Goal: Transaction & Acquisition: Purchase product/service

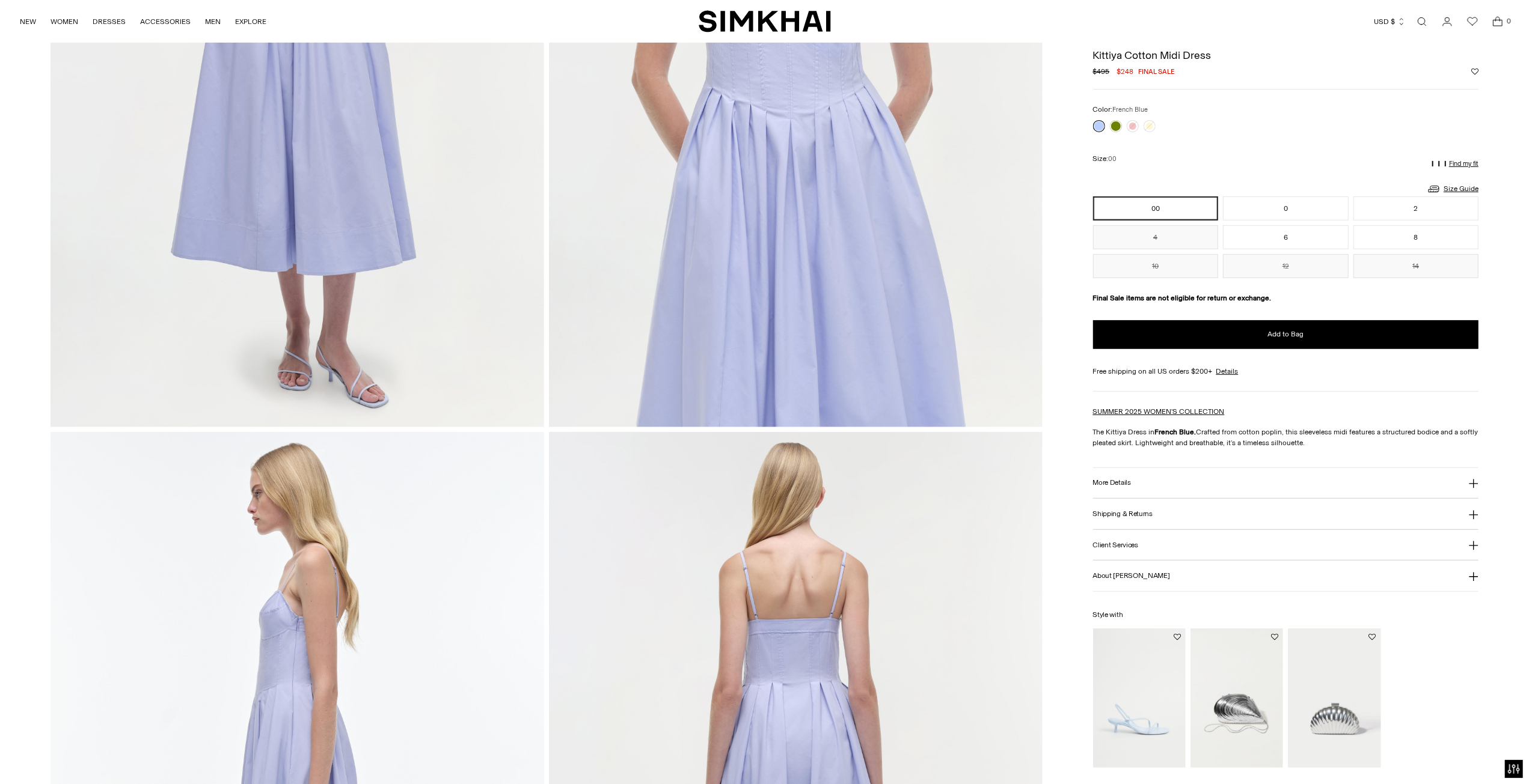
scroll to position [300, 0]
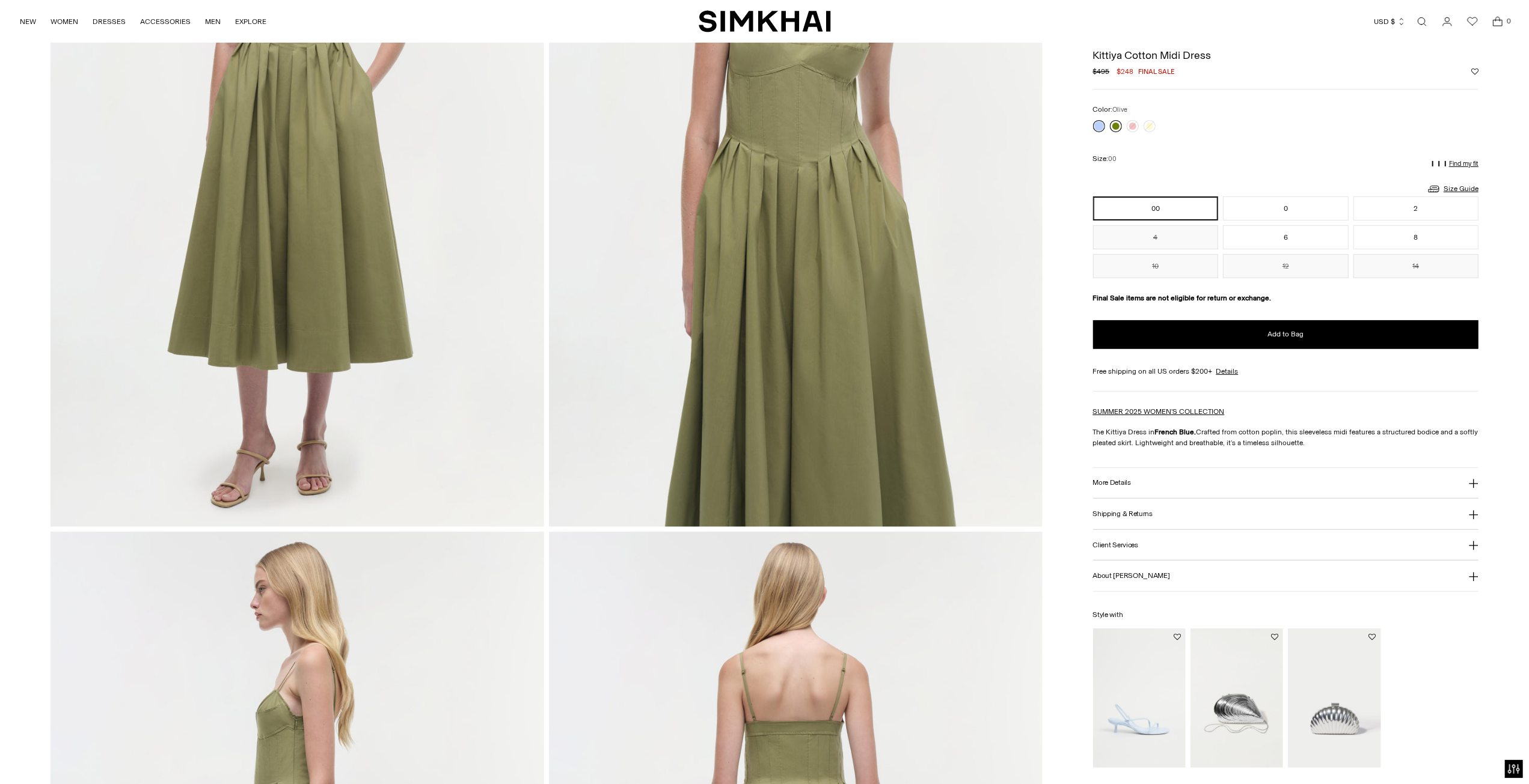
click at [1114, 122] on link at bounding box center [1115, 125] width 12 height 12
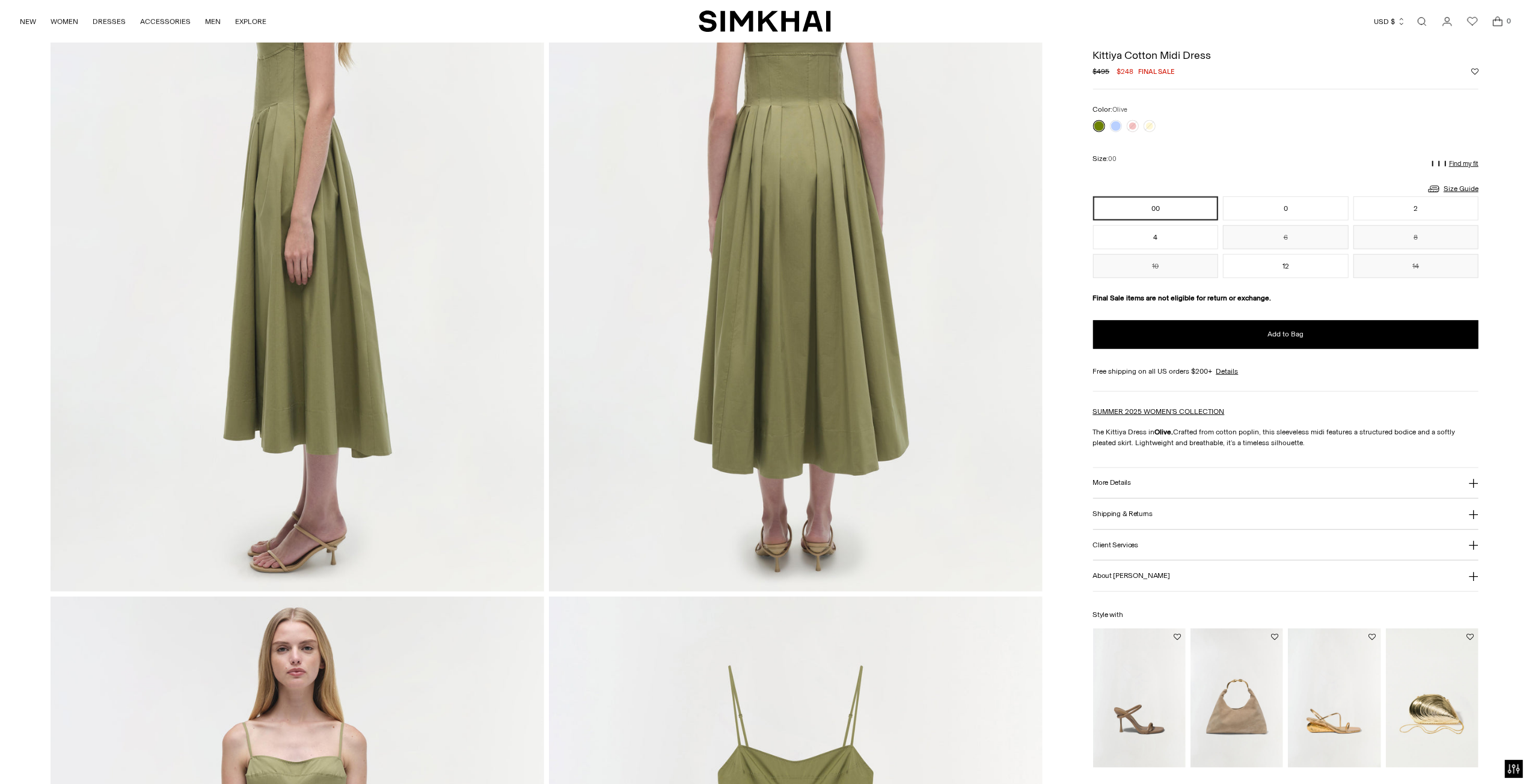
scroll to position [962, 0]
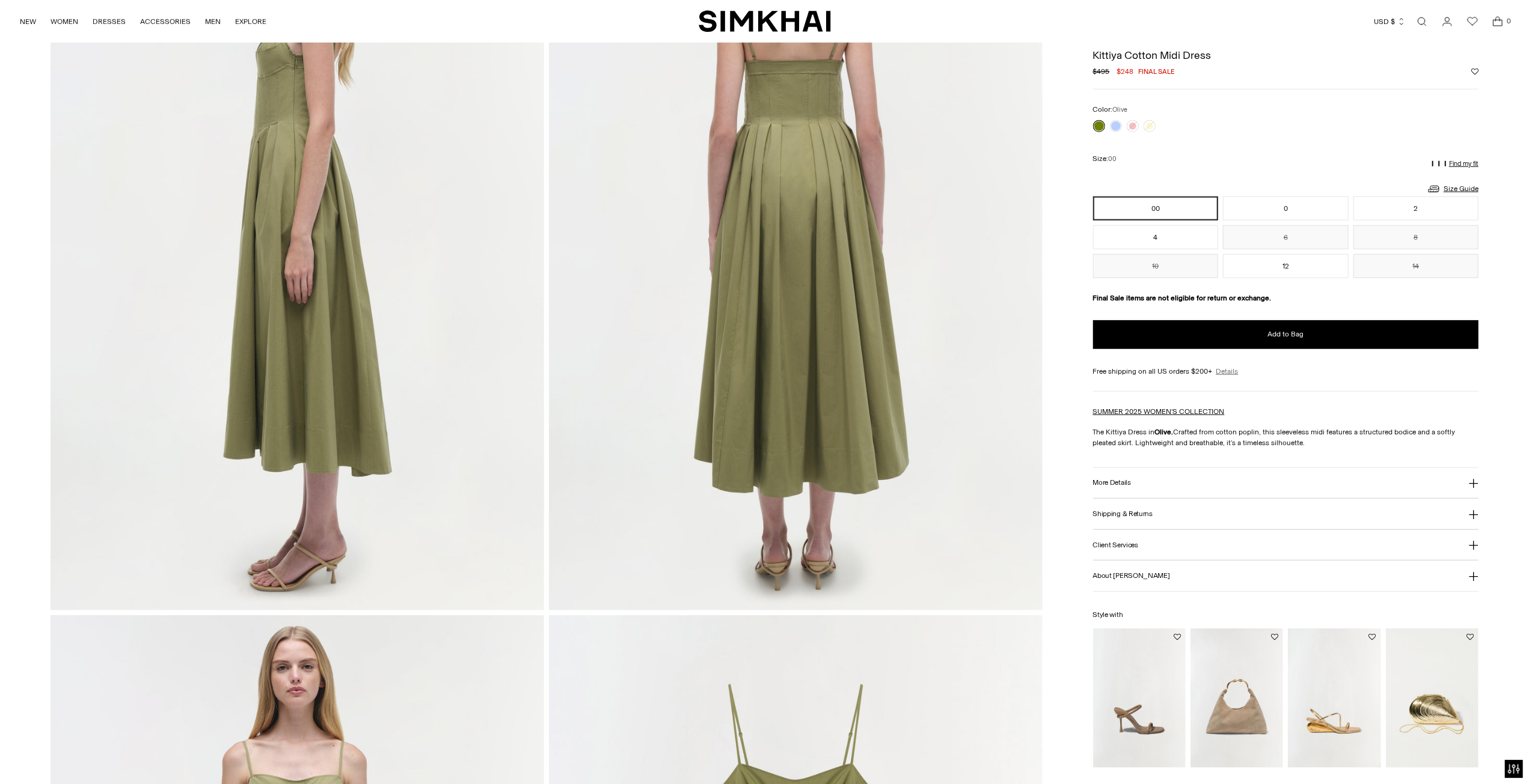
click at [1232, 369] on link "Details" at bounding box center [1228, 371] width 22 height 11
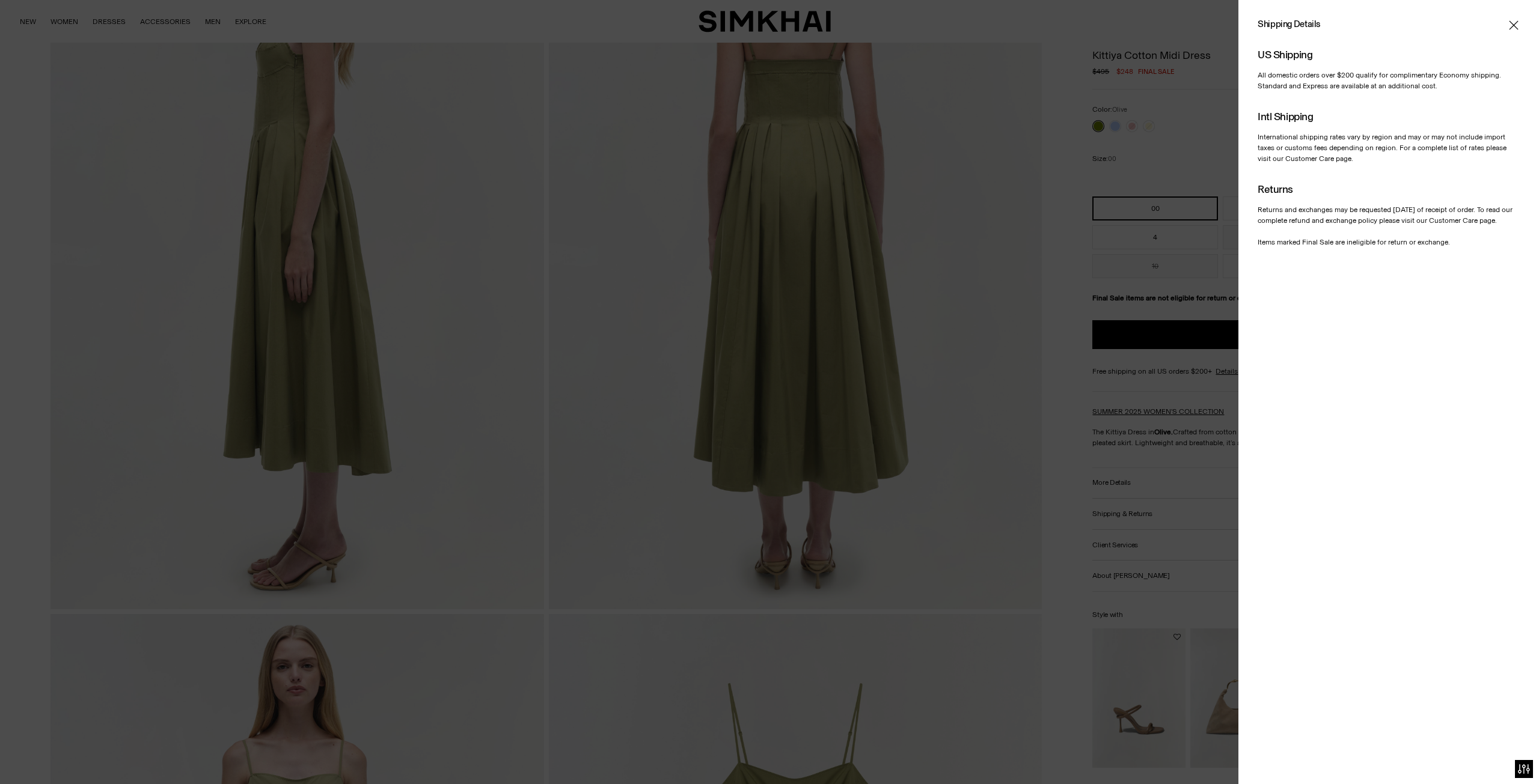
click at [1208, 389] on div at bounding box center [769, 392] width 1539 height 784
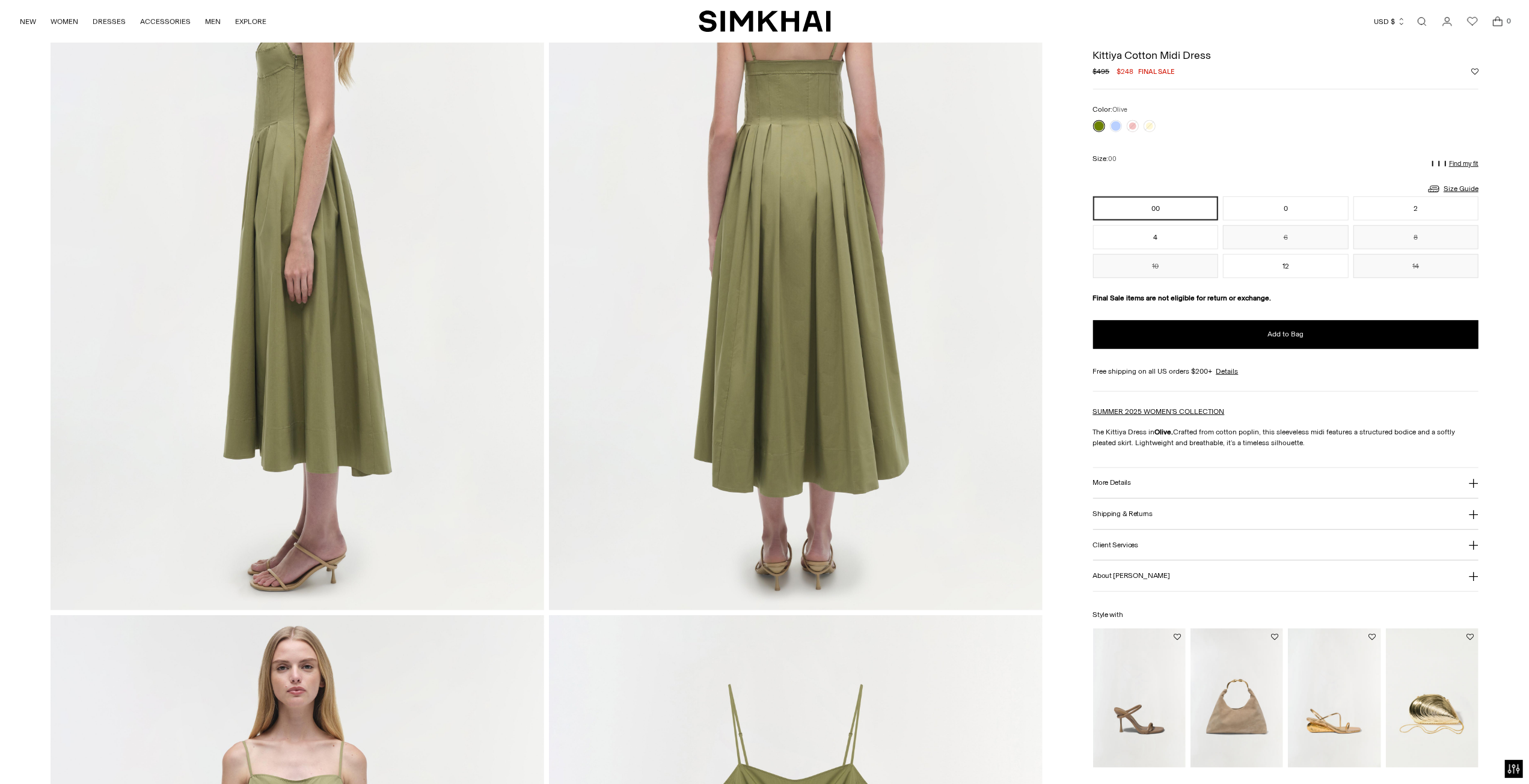
click at [1198, 484] on button "More Details" at bounding box center [1286, 484] width 386 height 30
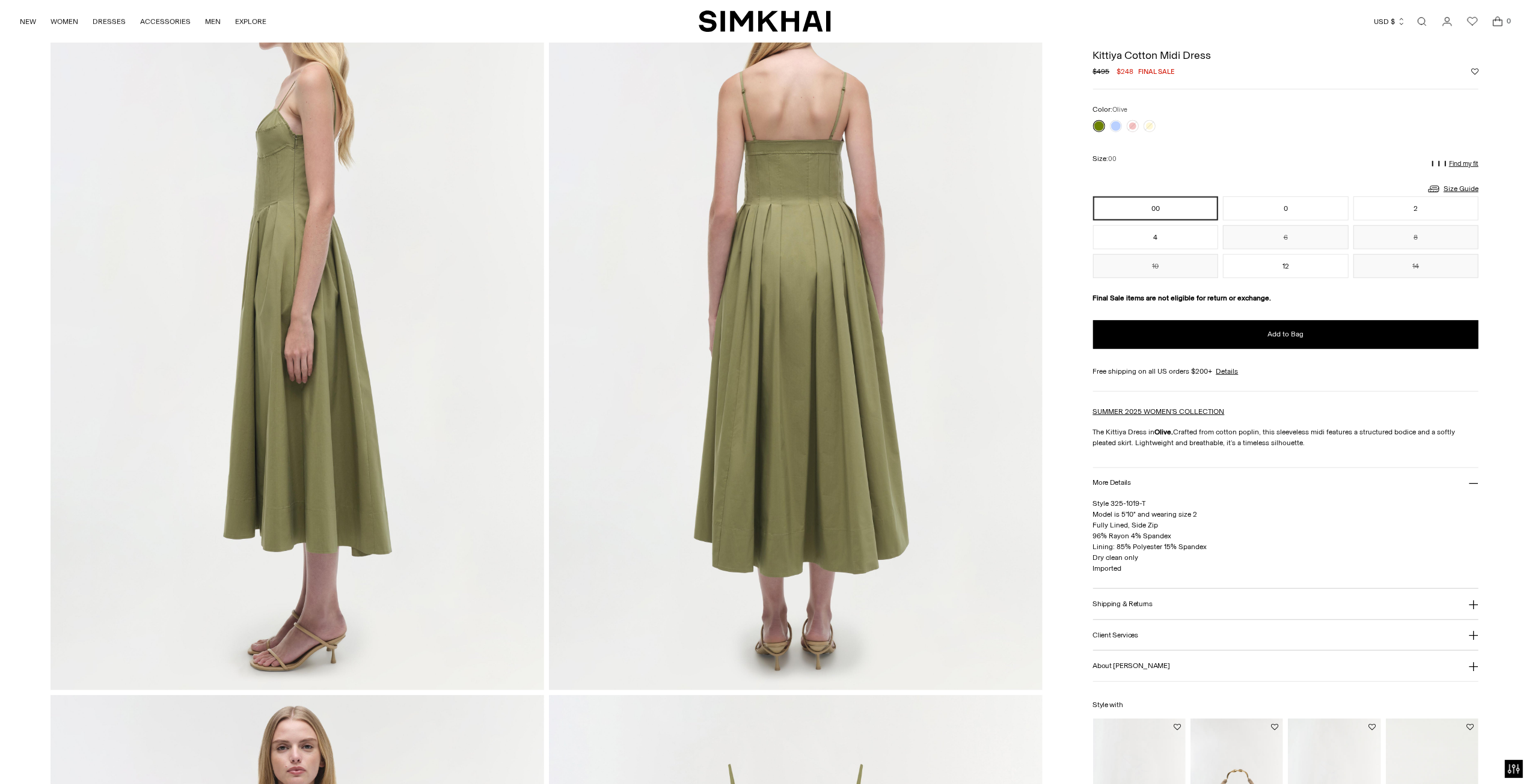
scroll to position [781, 0]
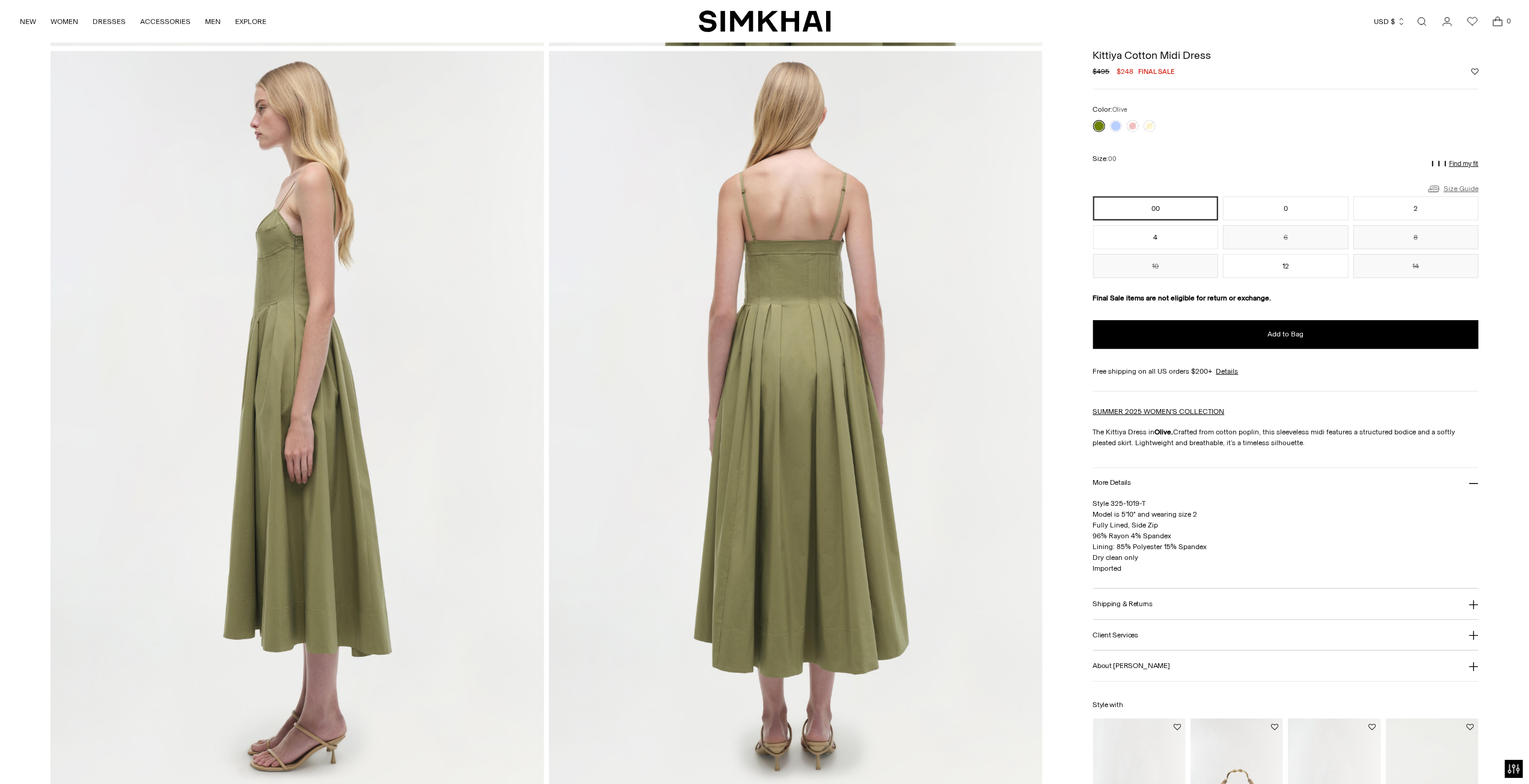
click at [1444, 191] on link "Size Guide" at bounding box center [1452, 189] width 52 height 15
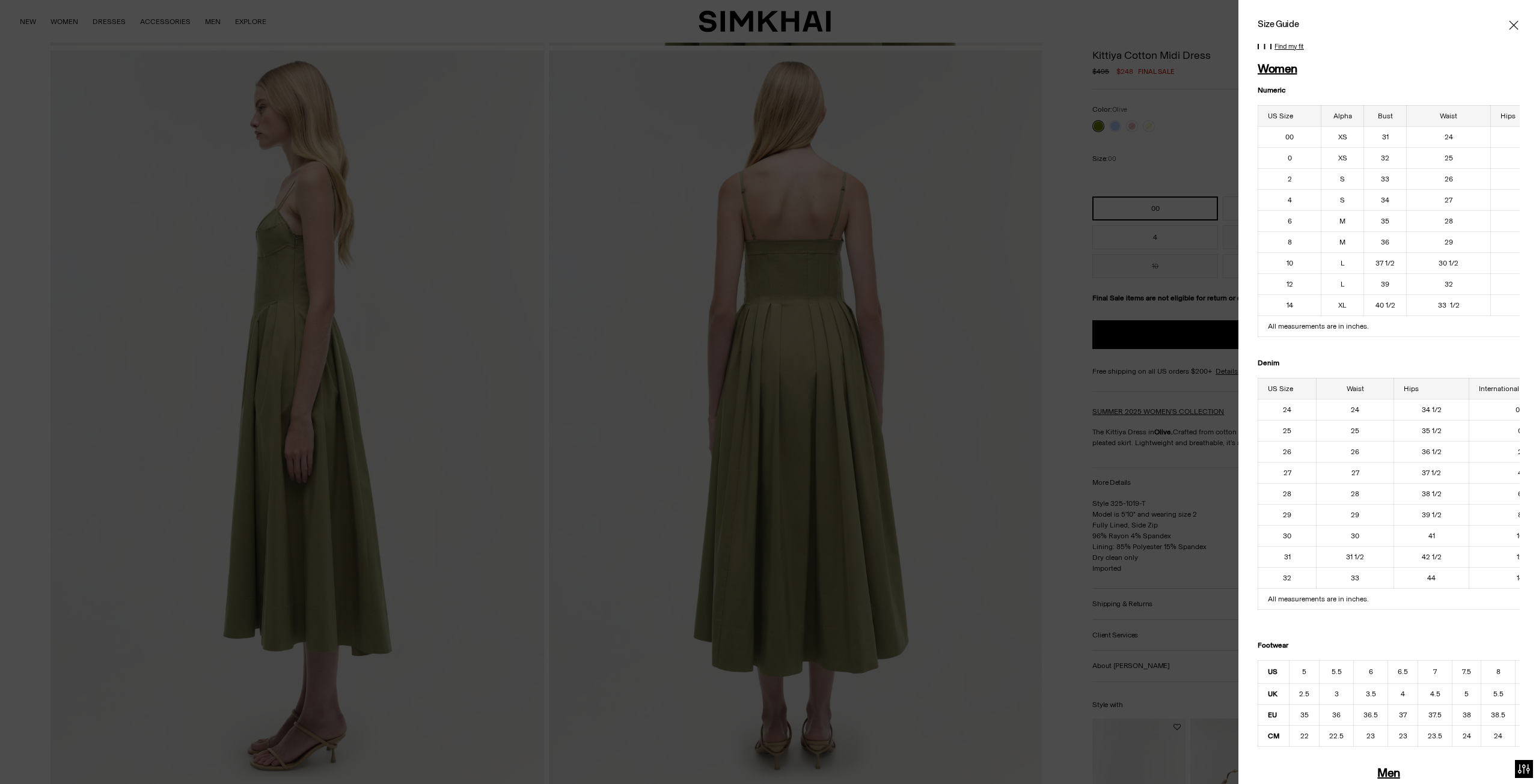
click at [1147, 378] on div at bounding box center [769, 392] width 1539 height 784
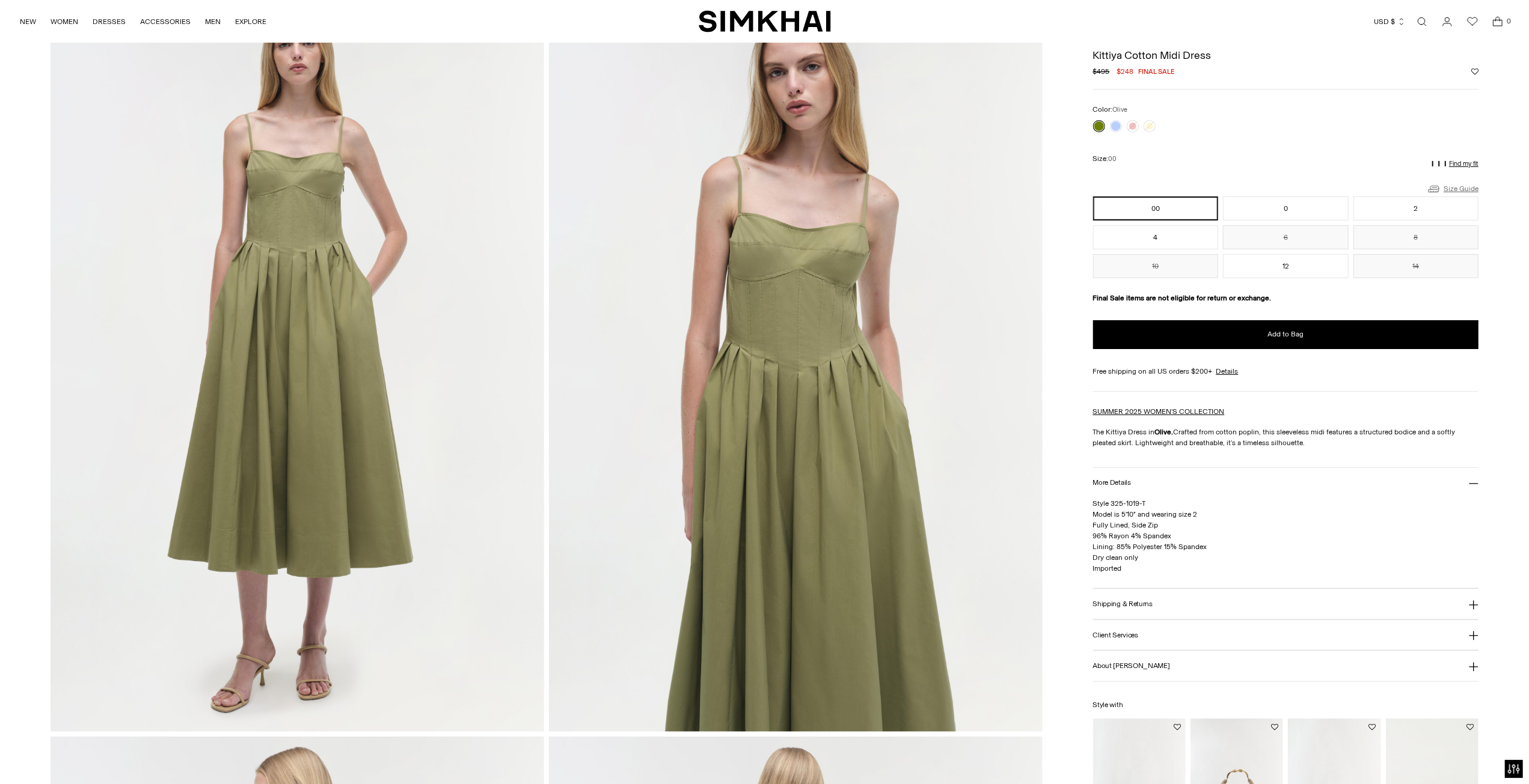
scroll to position [0, 0]
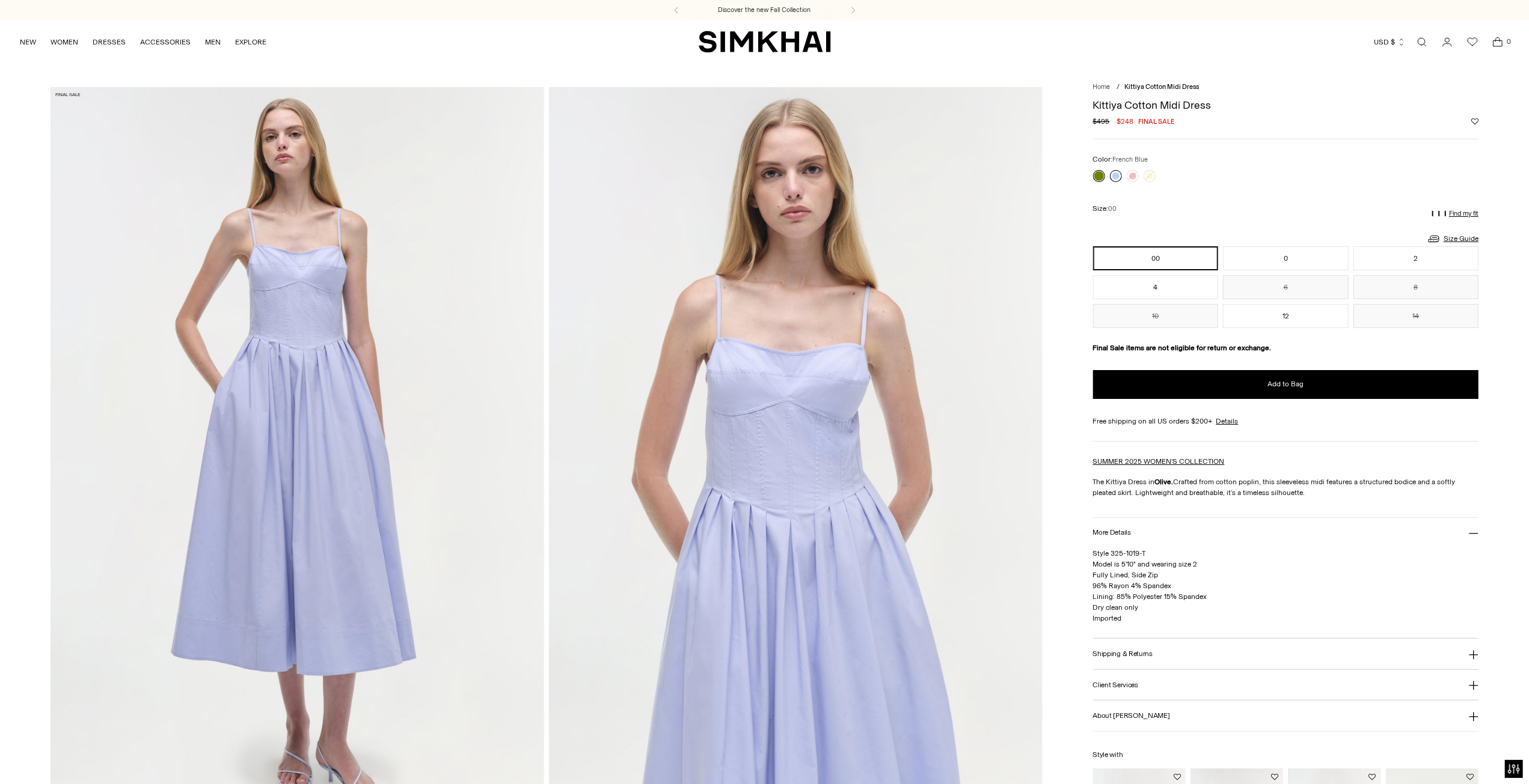
click at [1120, 176] on link at bounding box center [1115, 176] width 12 height 12
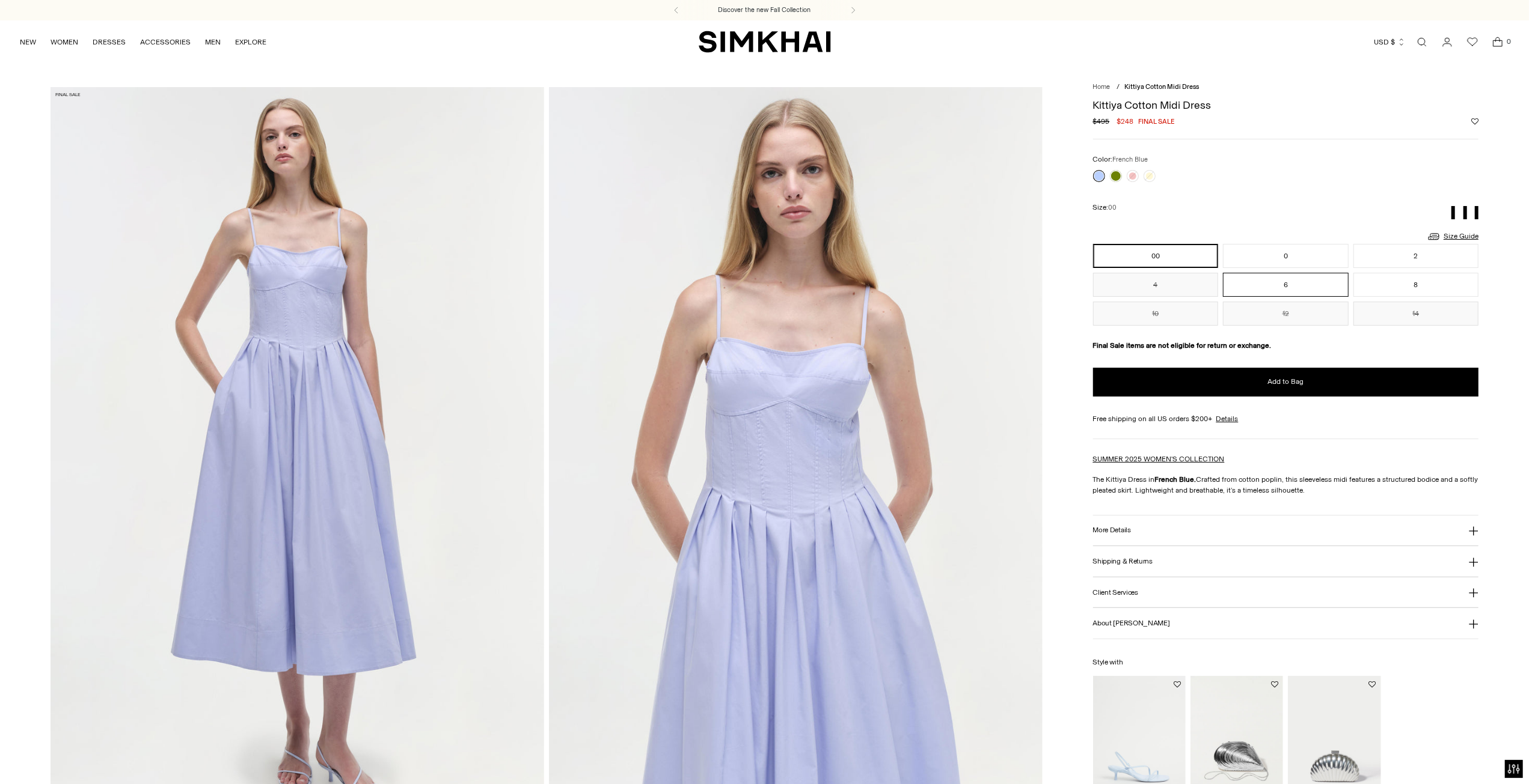
click at [1266, 284] on button "6" at bounding box center [1286, 285] width 125 height 24
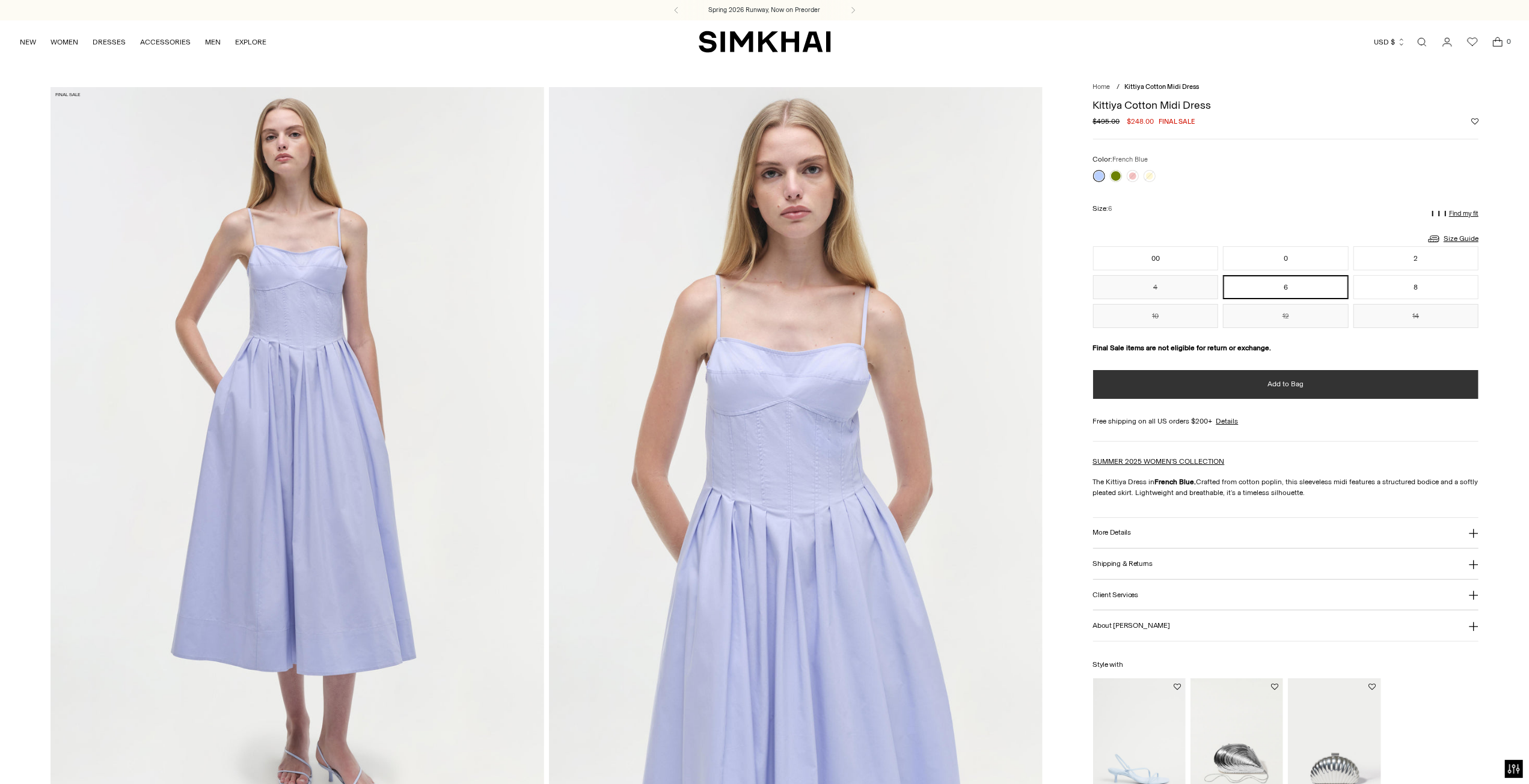
click at [1275, 385] on span "Add to Bag" at bounding box center [1286, 384] width 36 height 10
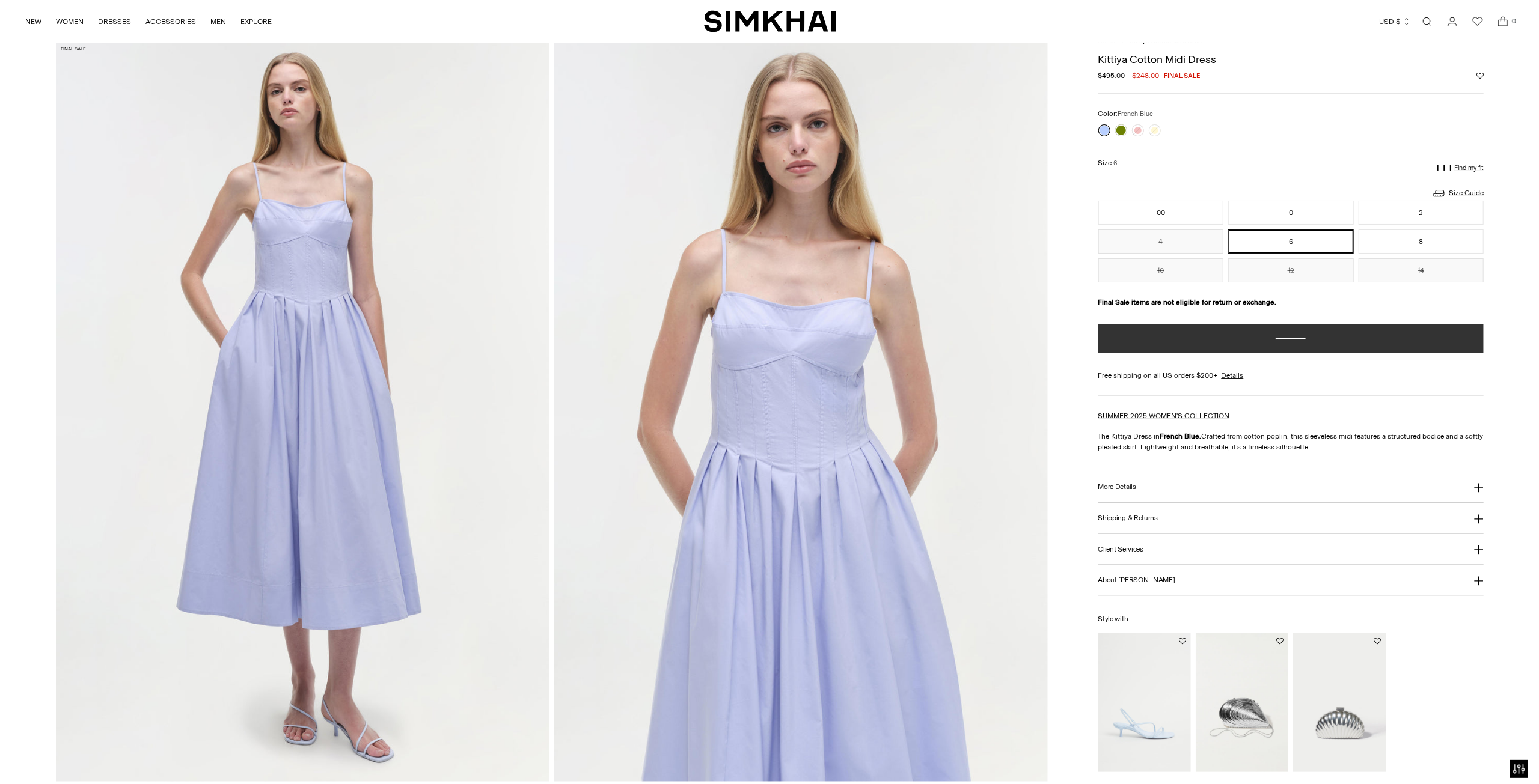
scroll to position [360, 0]
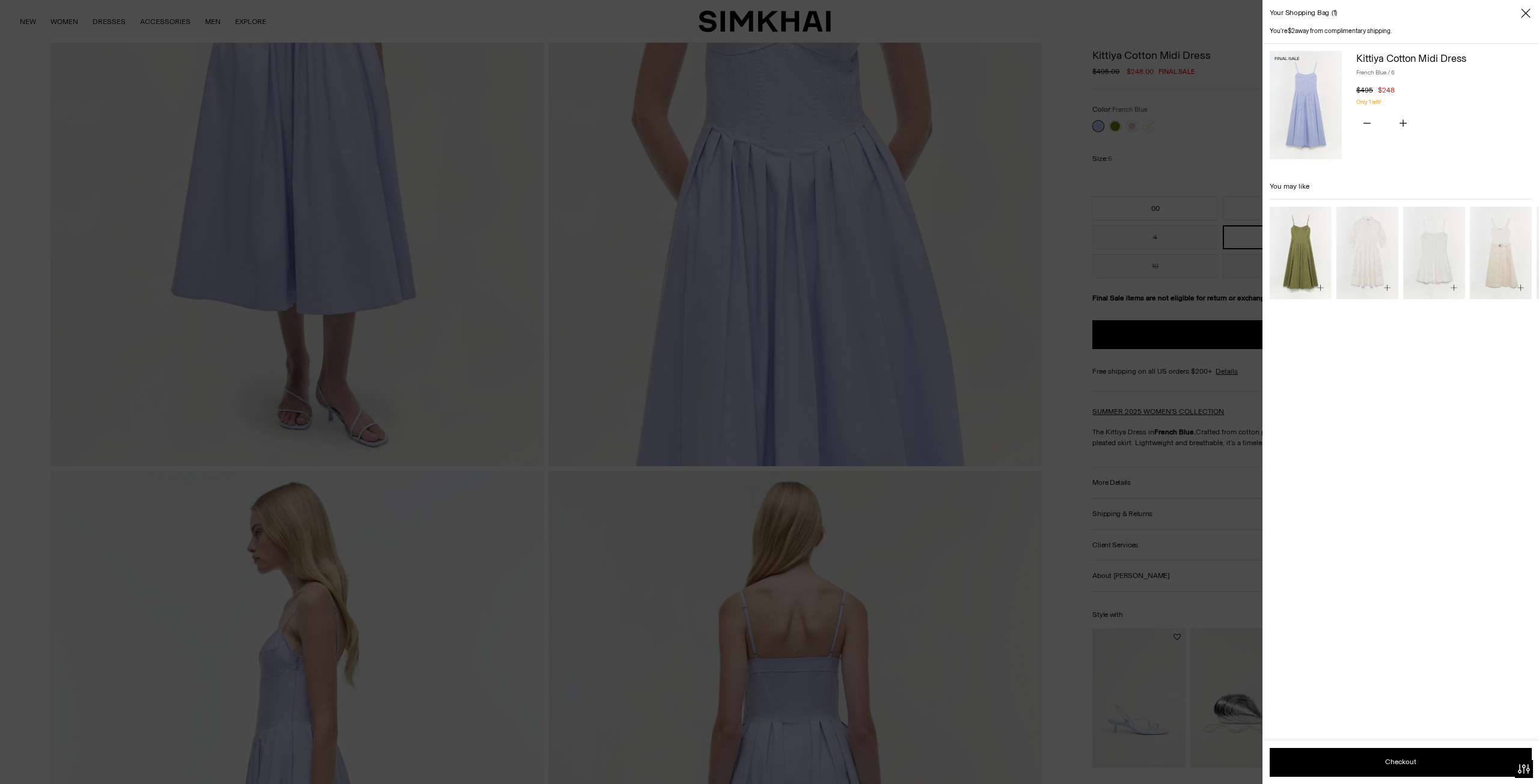
click at [1132, 477] on div at bounding box center [769, 392] width 1539 height 784
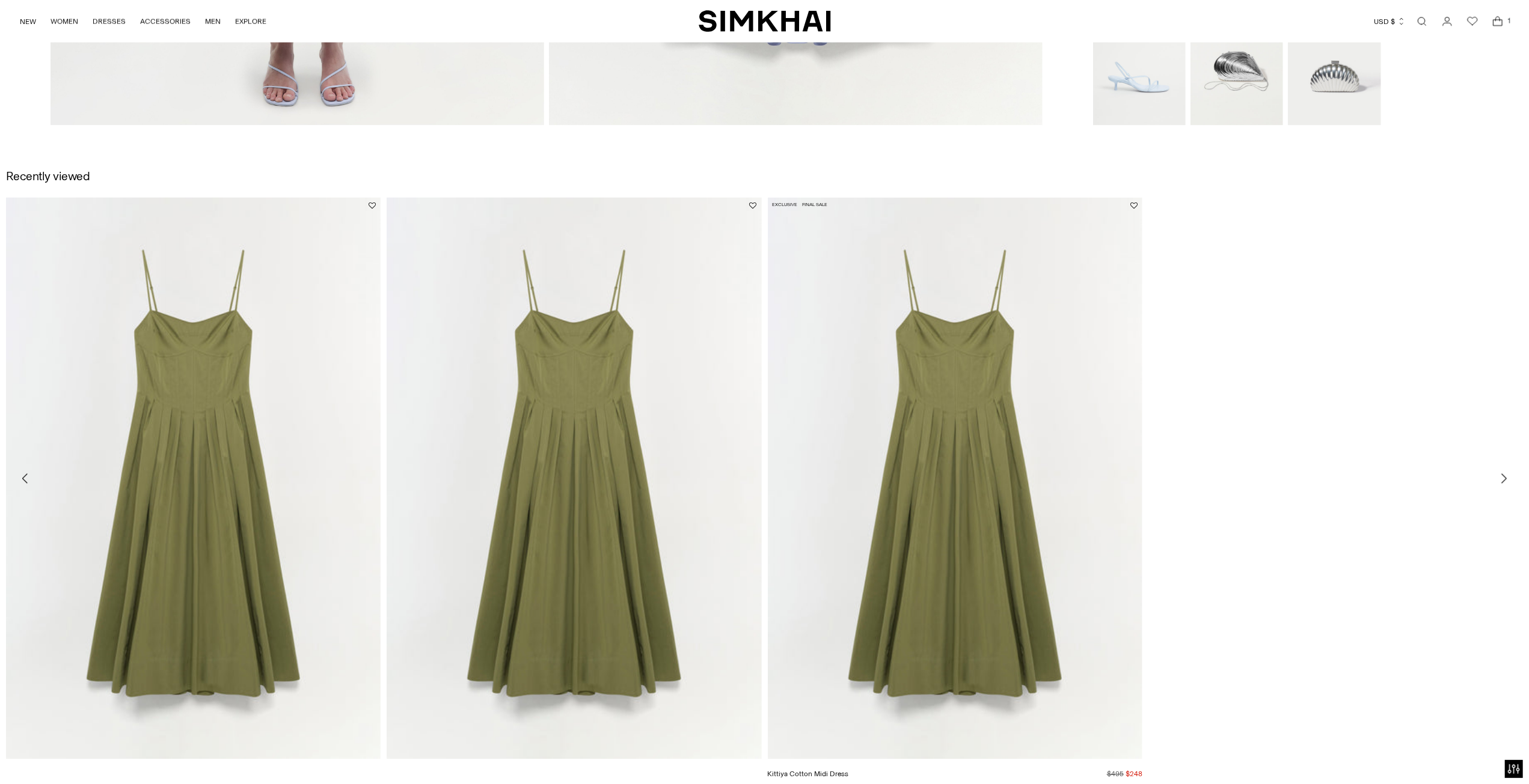
scroll to position [2344, 0]
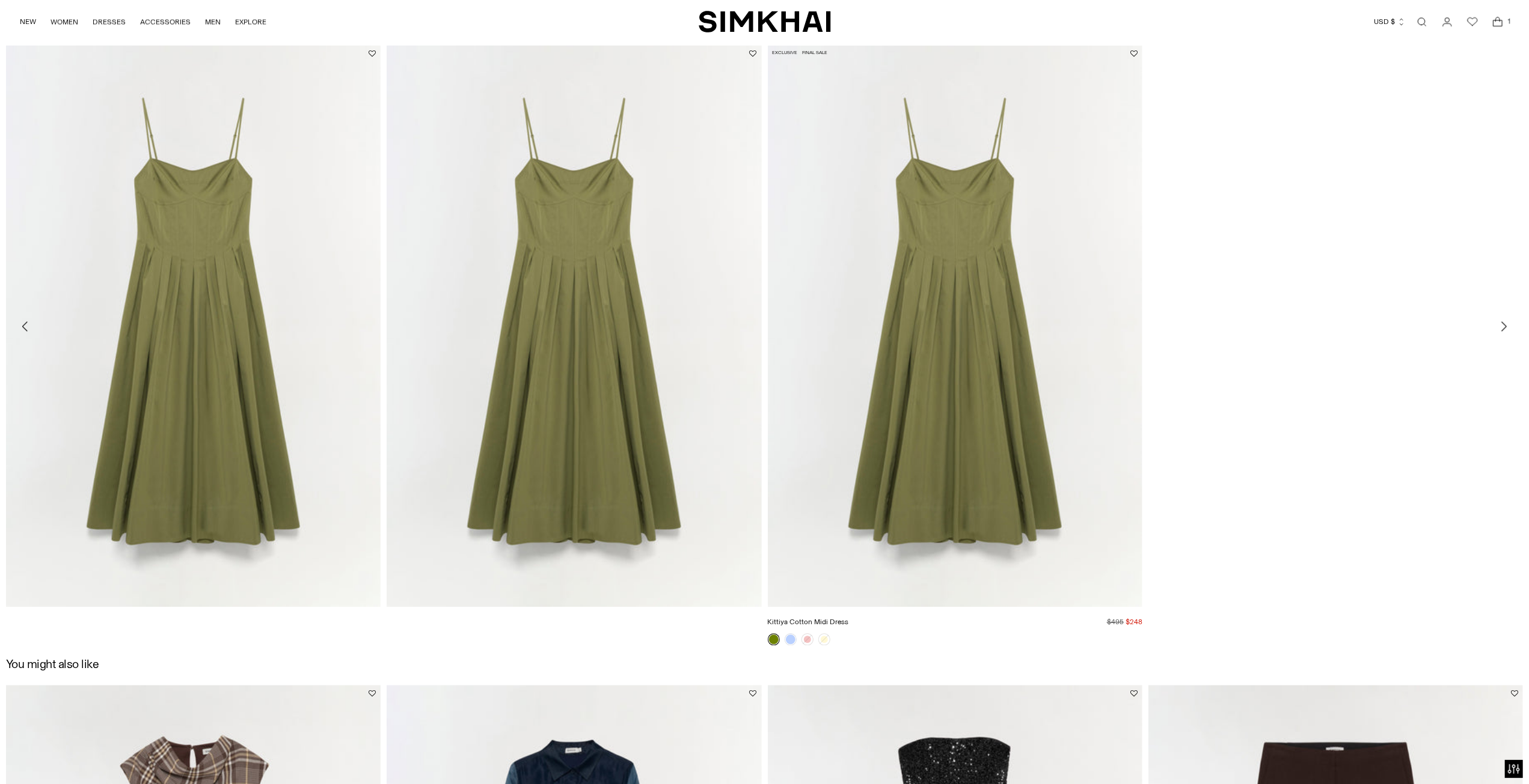
click at [849, 618] on link "Kittiya Cotton Midi Dress" at bounding box center [809, 622] width 81 height 8
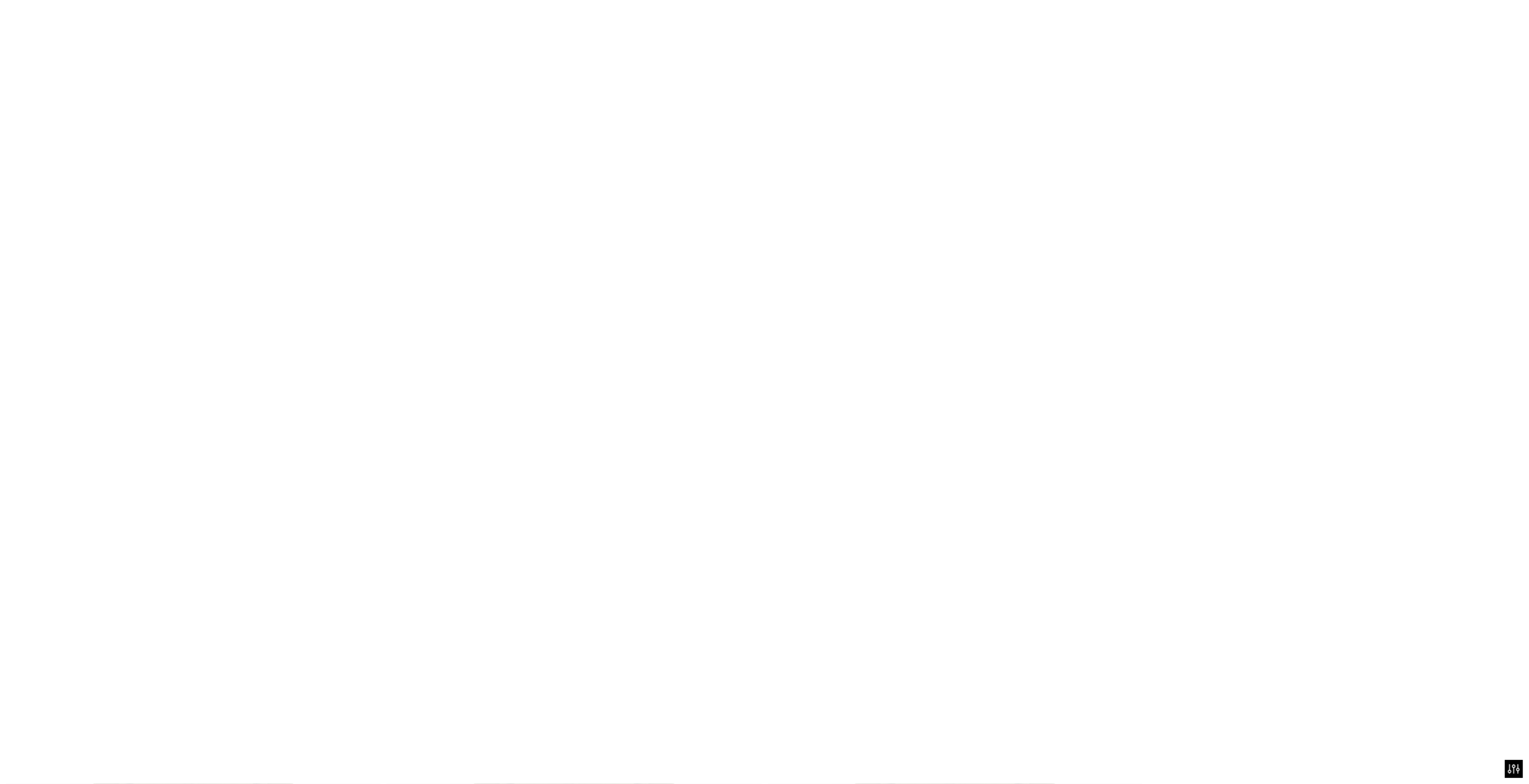
scroll to position [1858, 0]
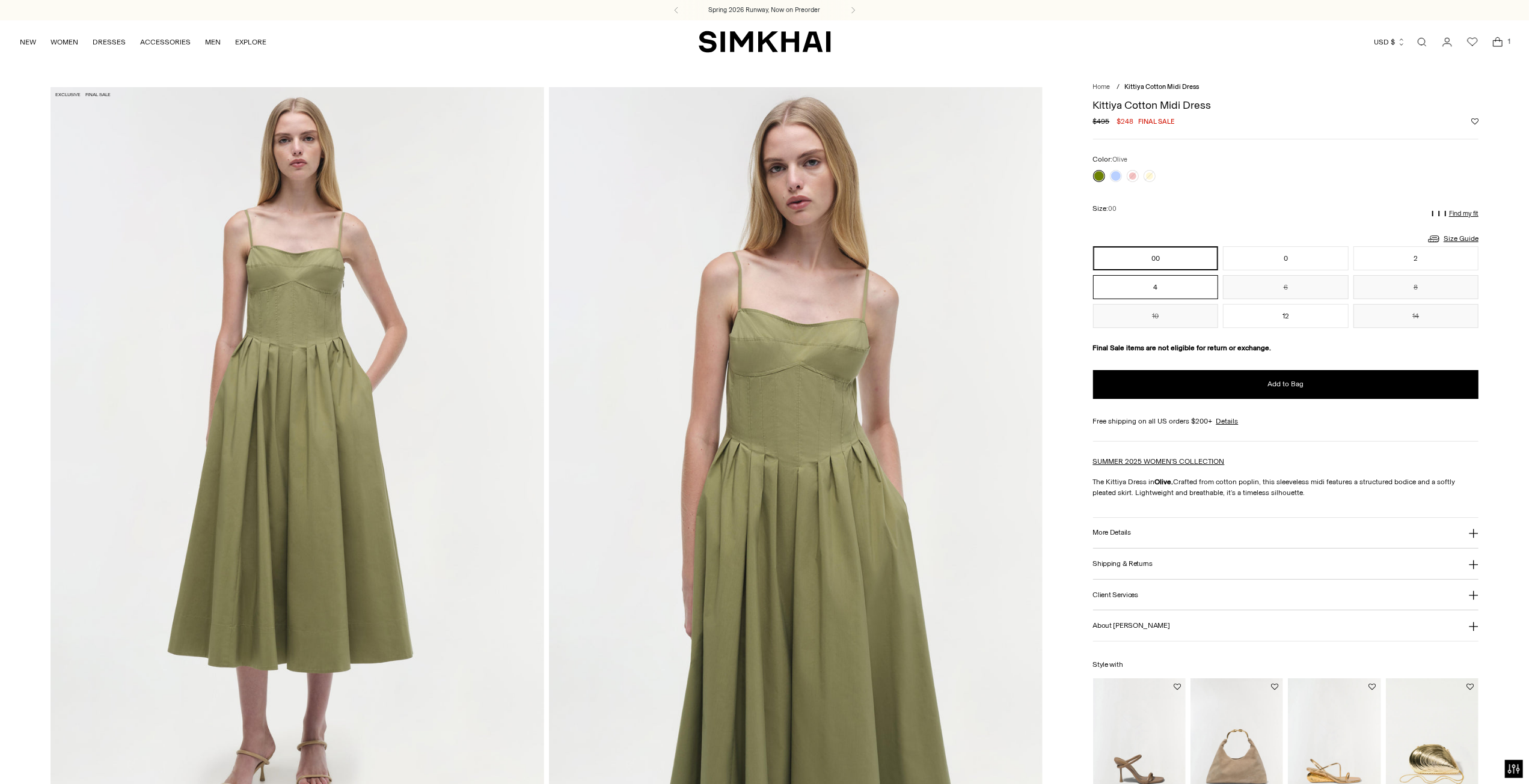
click at [1171, 284] on button "4" at bounding box center [1156, 287] width 125 height 24
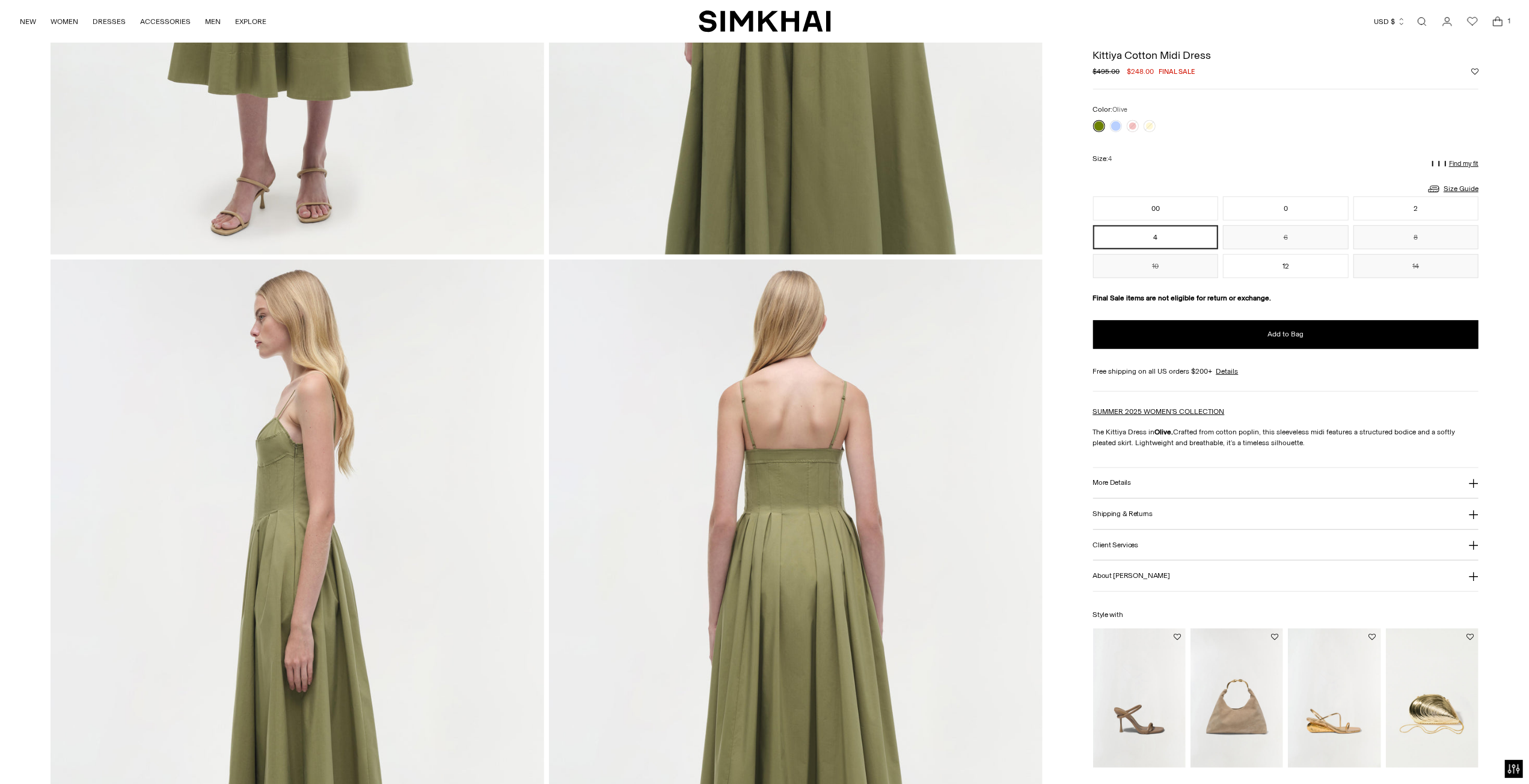
scroll to position [661, 0]
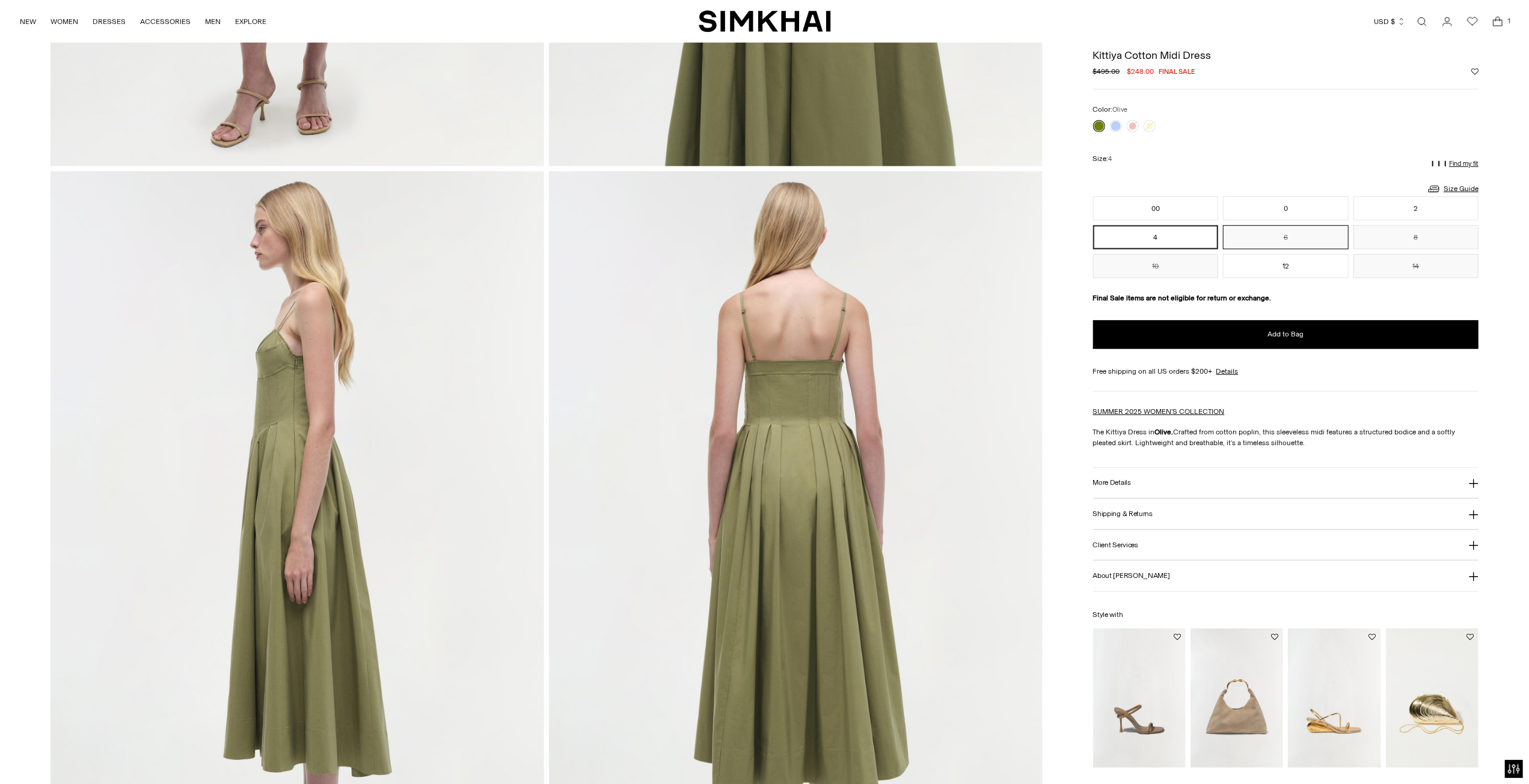
click at [1295, 240] on button "6" at bounding box center [1286, 237] width 125 height 24
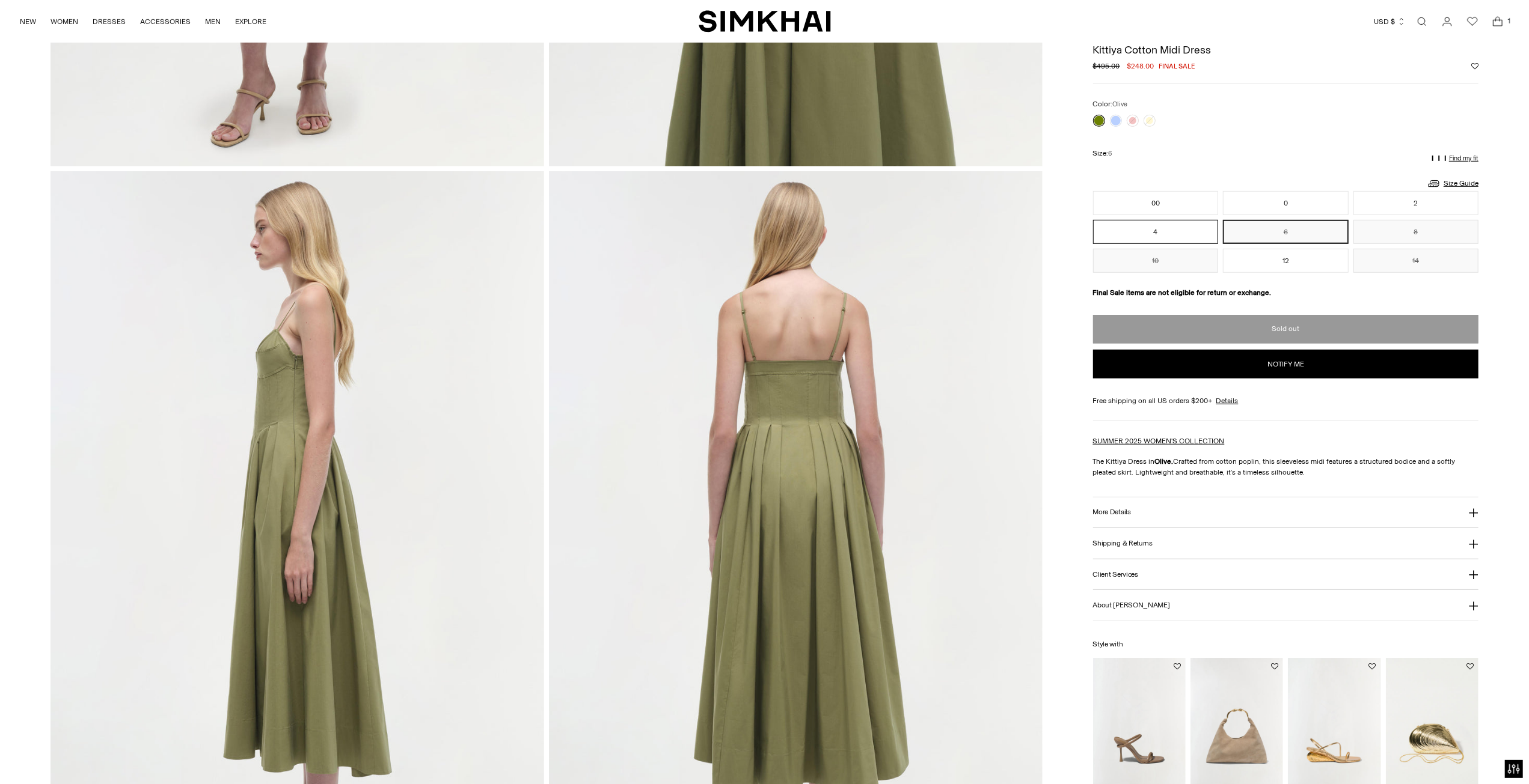
click at [1193, 236] on button "4" at bounding box center [1156, 231] width 125 height 24
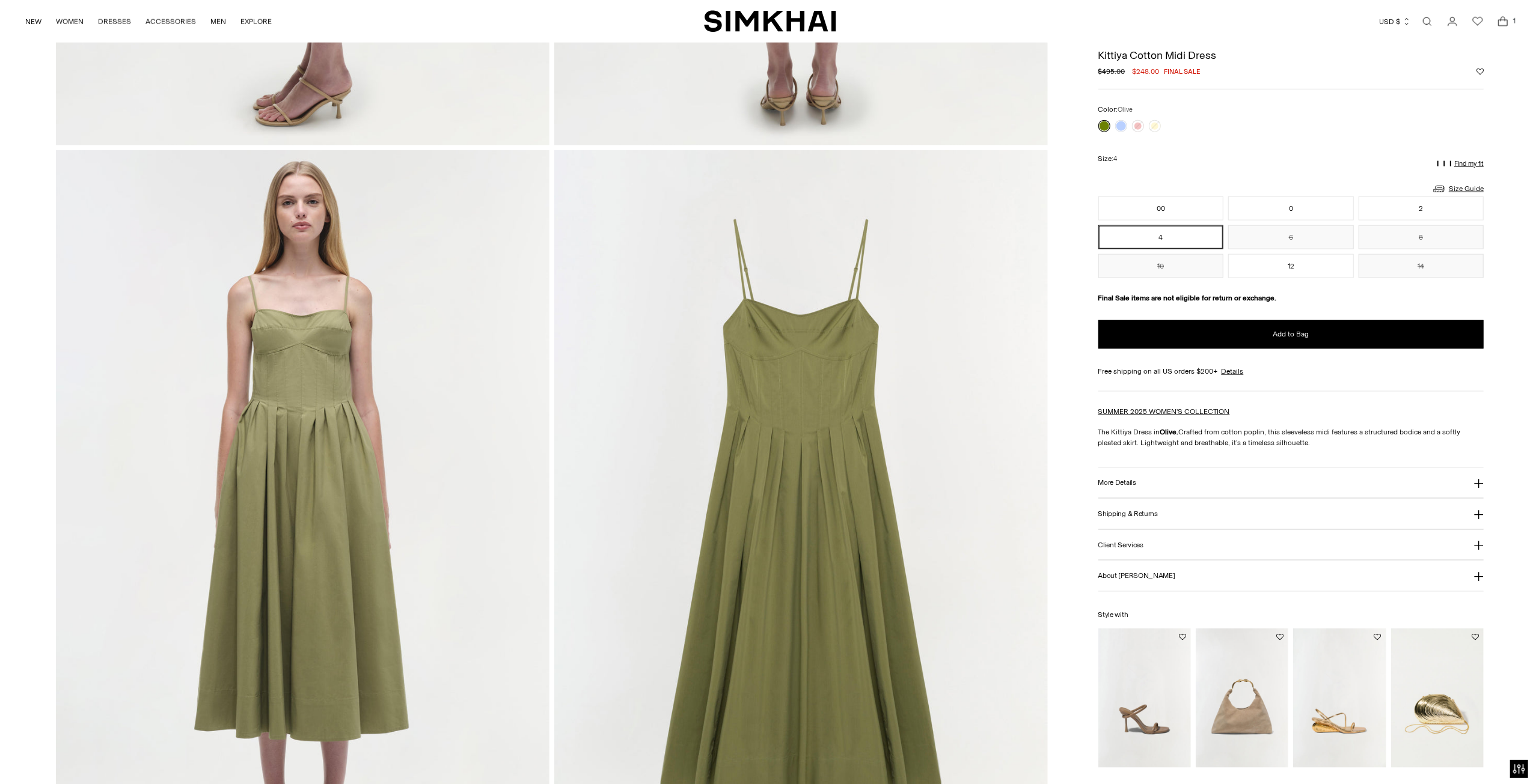
scroll to position [1503, 0]
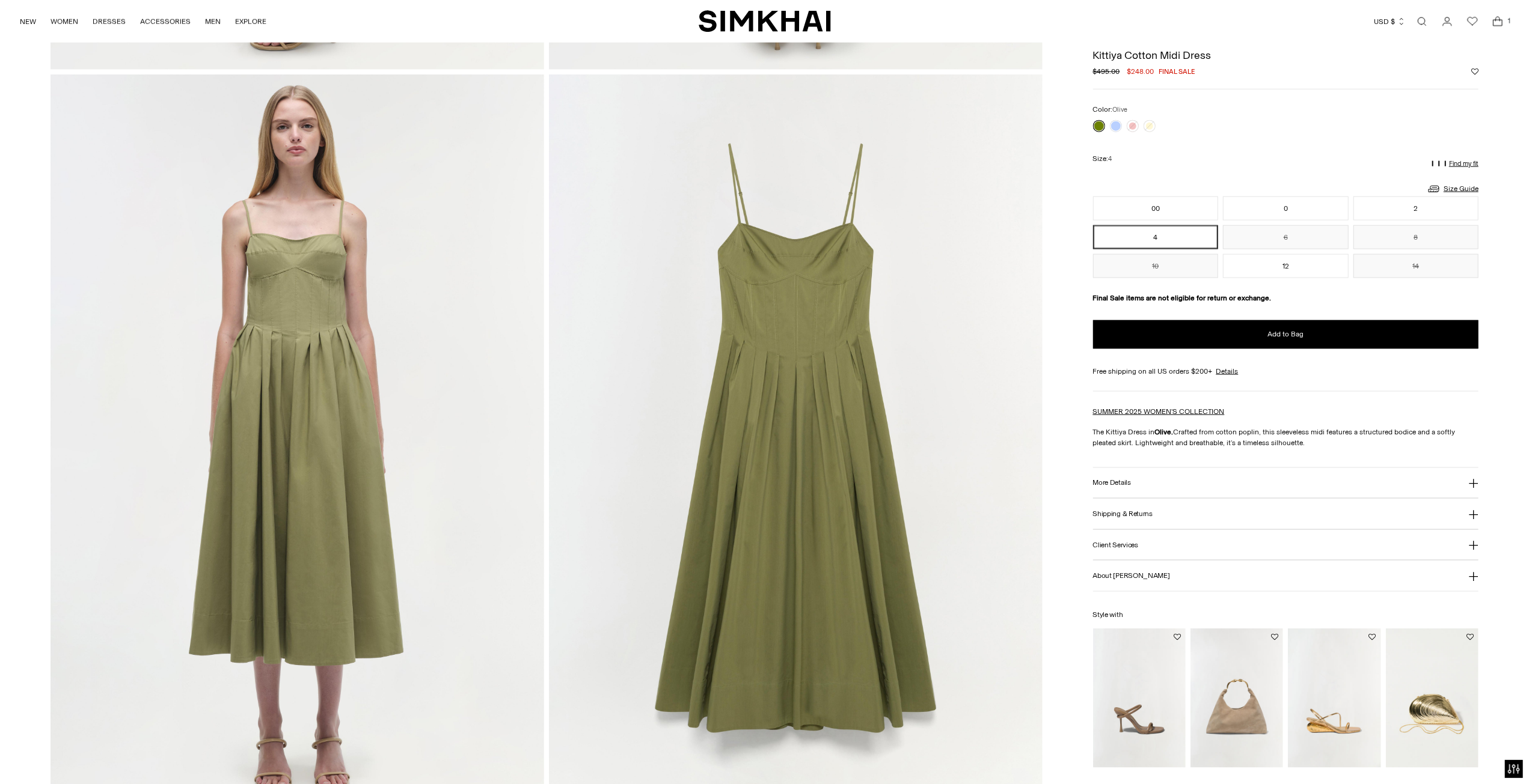
click at [1505, 23] on span "1" at bounding box center [1510, 21] width 11 height 11
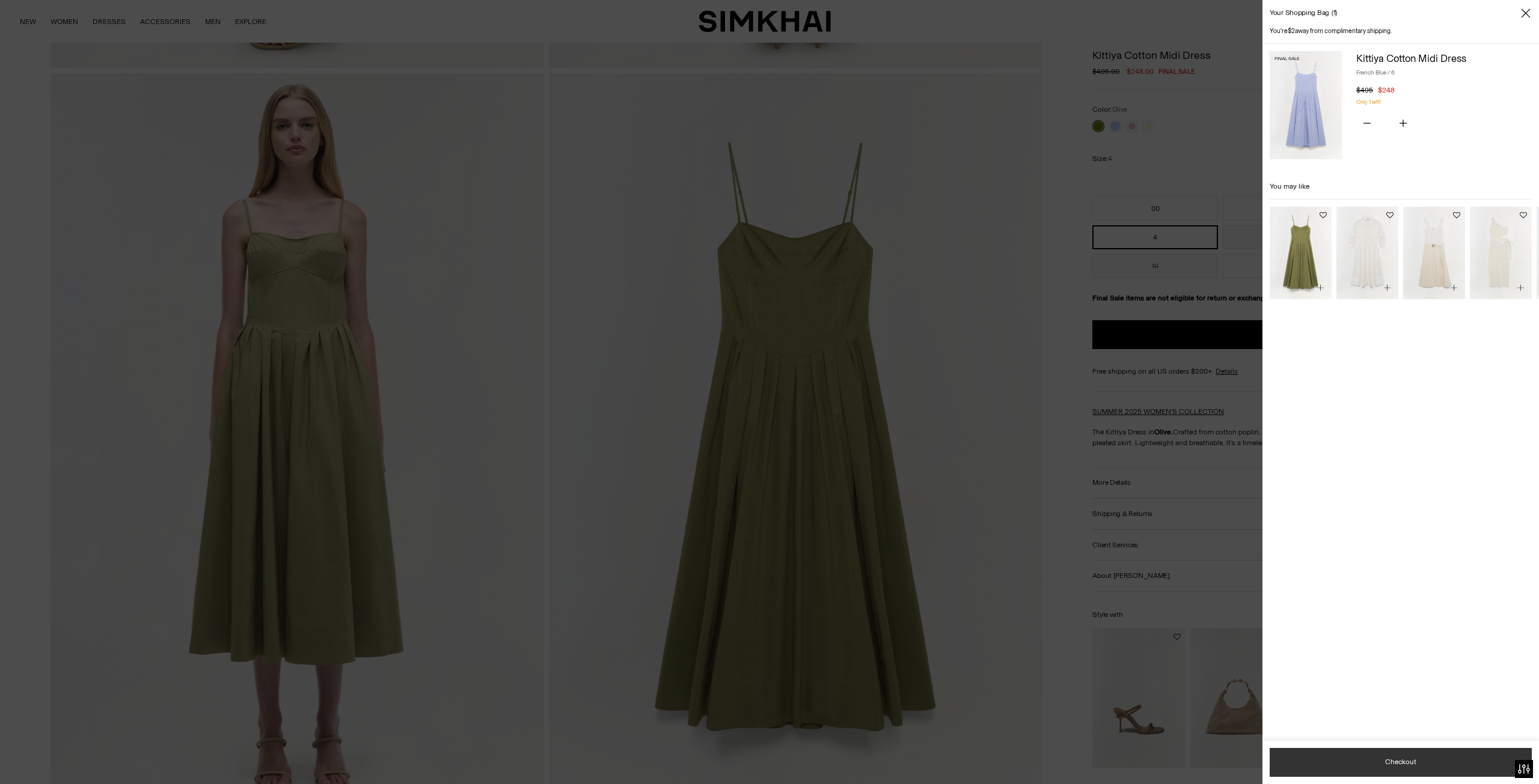
click at [1372, 754] on button "Checkout" at bounding box center [1400, 763] width 262 height 29
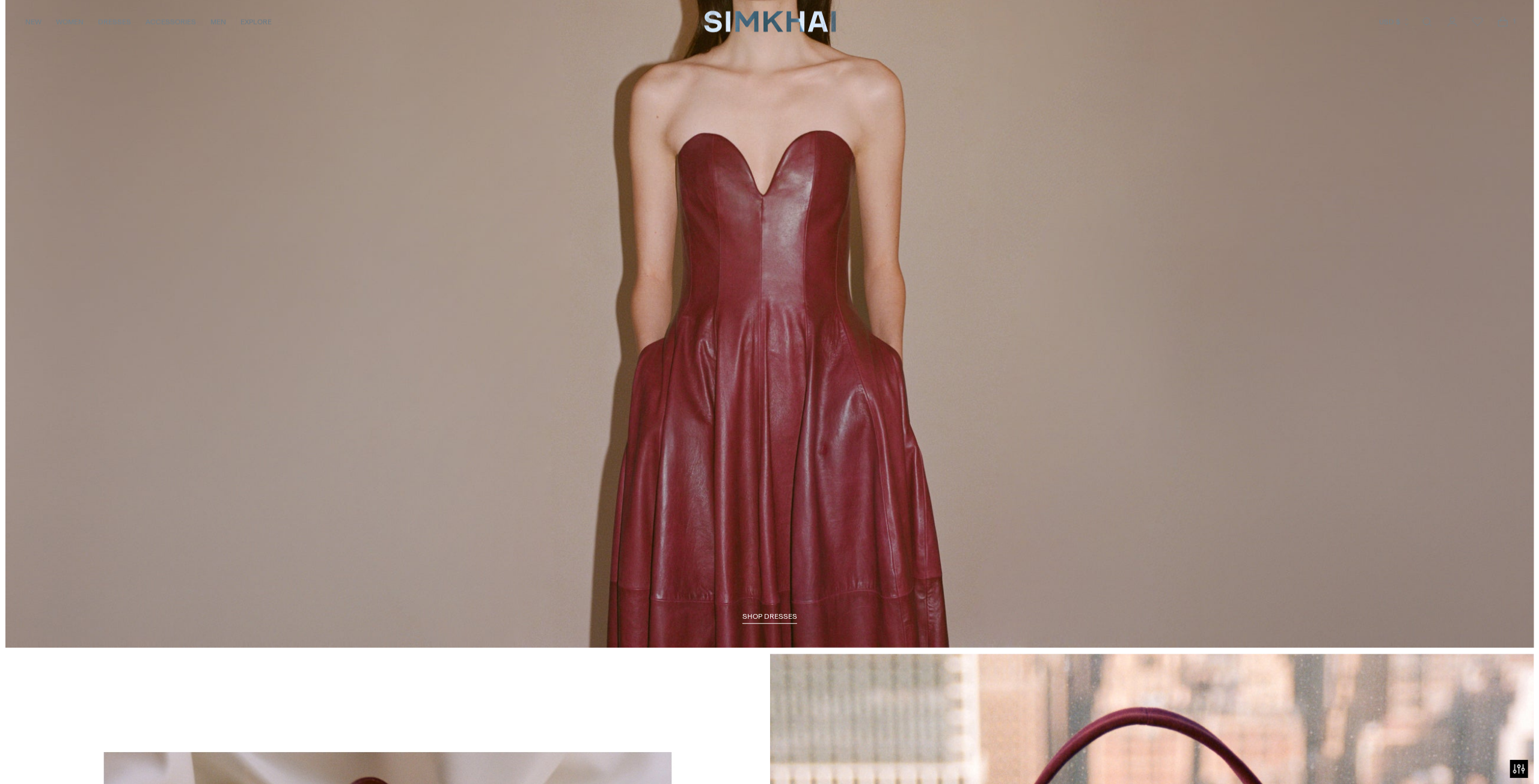
scroll to position [2392, 0]
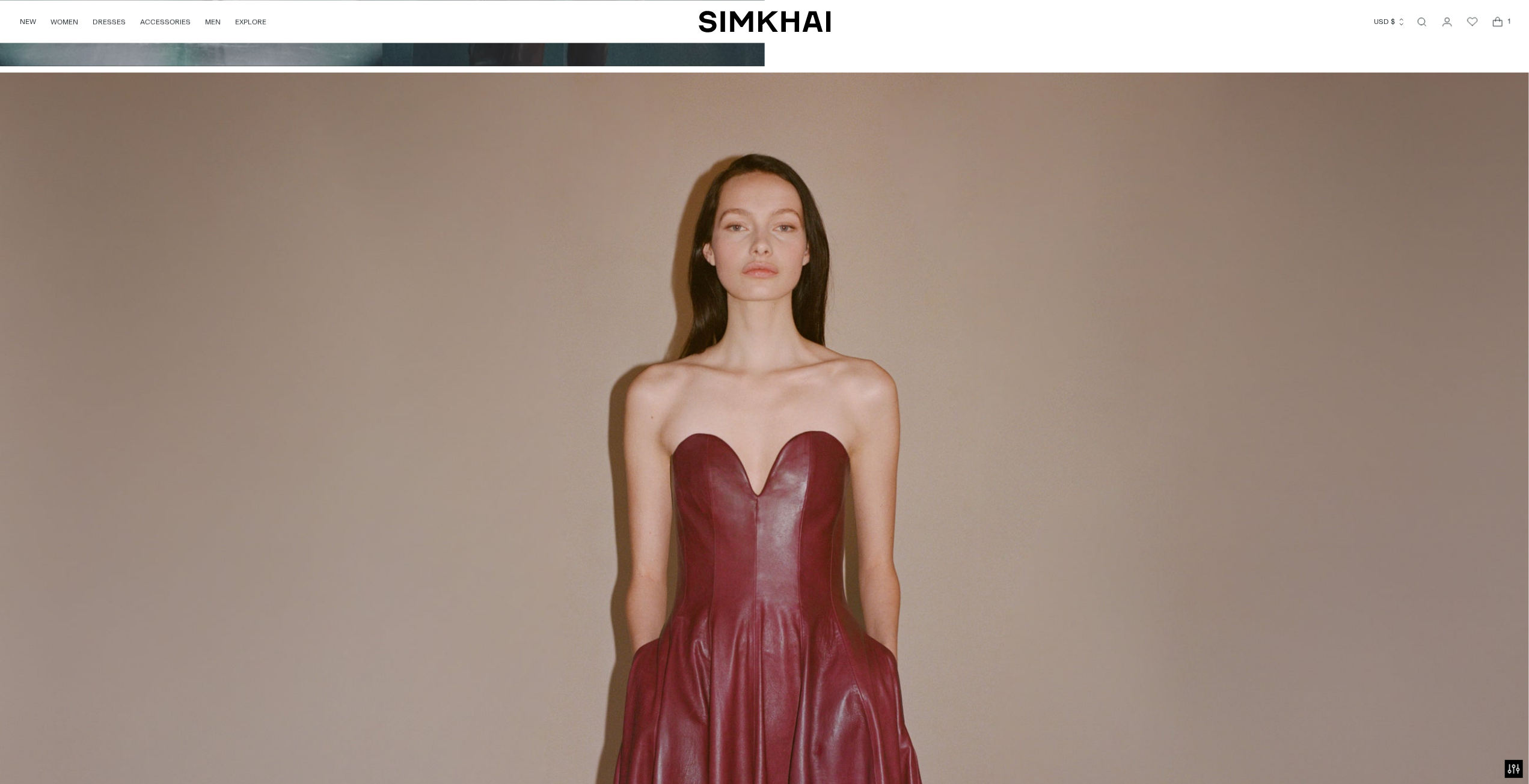
click at [1508, 19] on span "1" at bounding box center [1510, 21] width 11 height 11
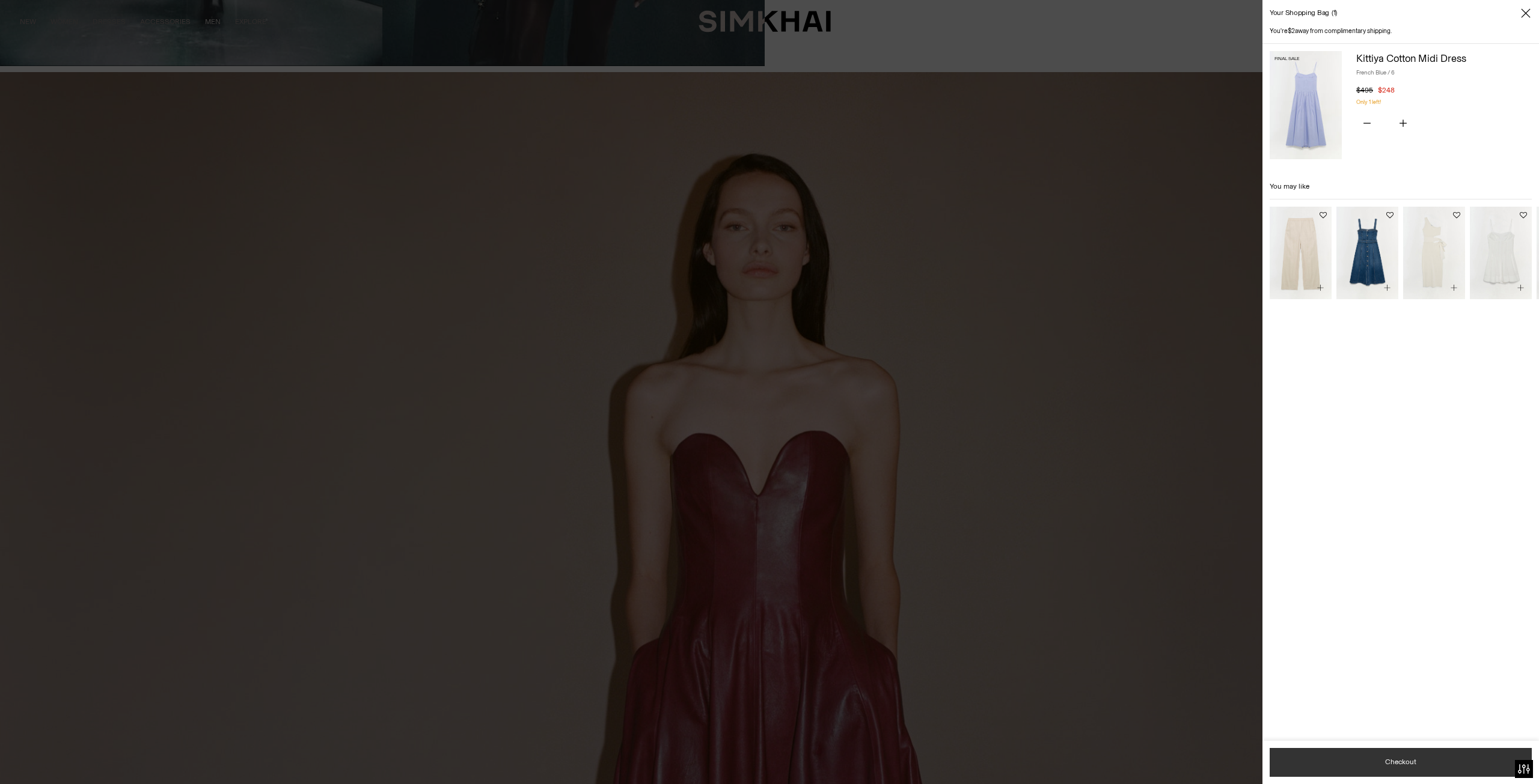
click at [1365, 758] on button "Checkout" at bounding box center [1400, 763] width 262 height 29
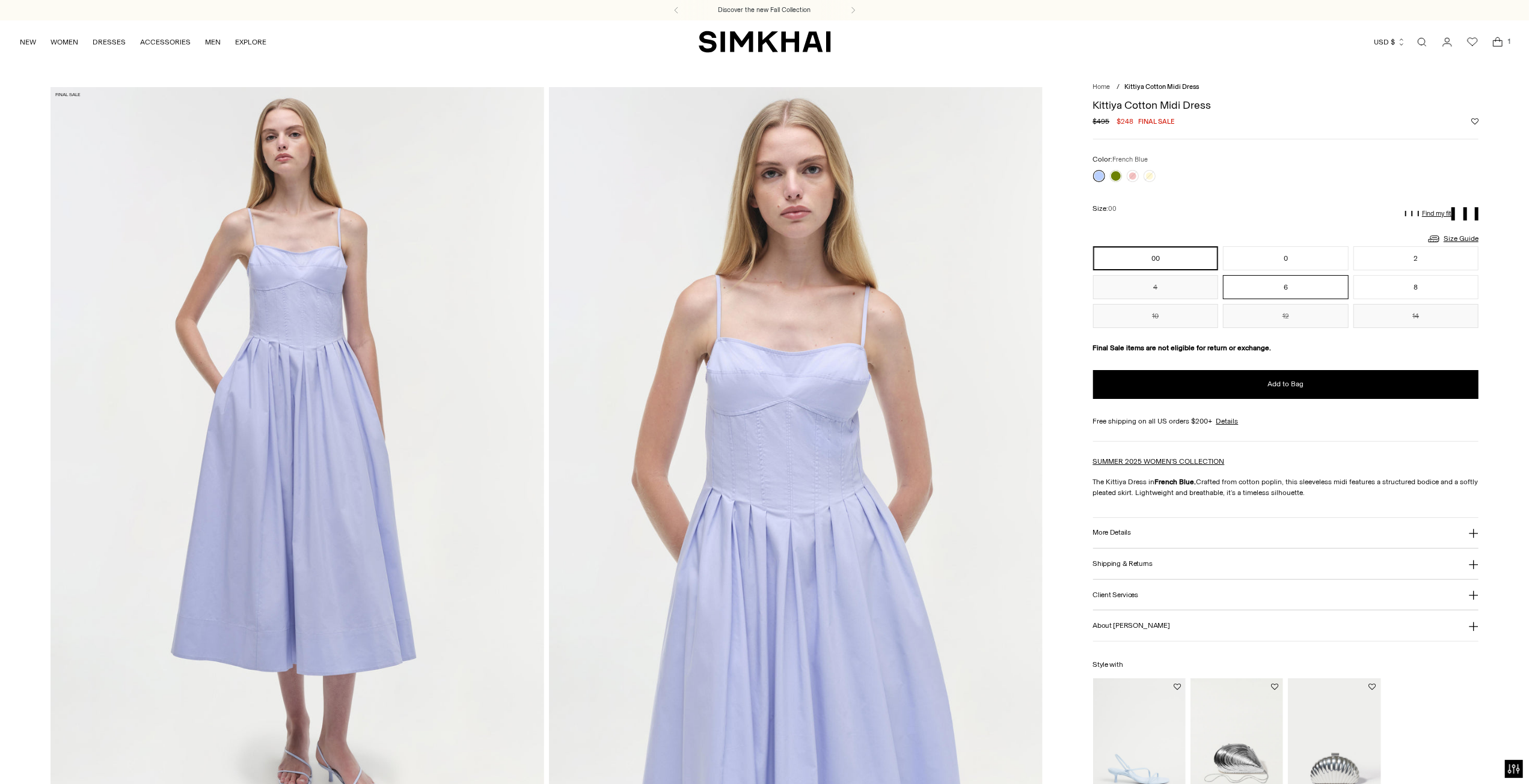
click at [1271, 287] on button "6" at bounding box center [1286, 287] width 125 height 24
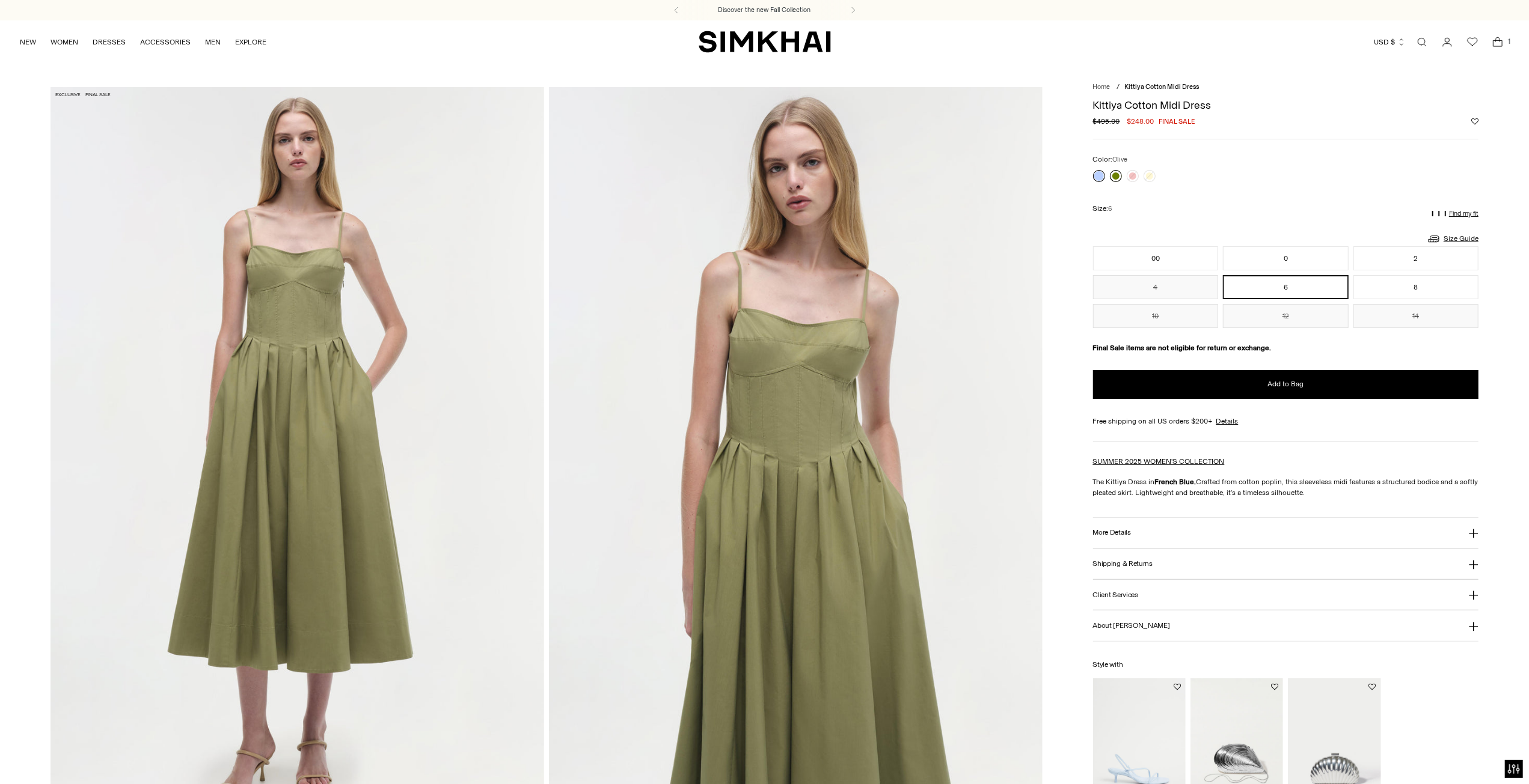
click at [1113, 175] on link at bounding box center [1115, 176] width 12 height 12
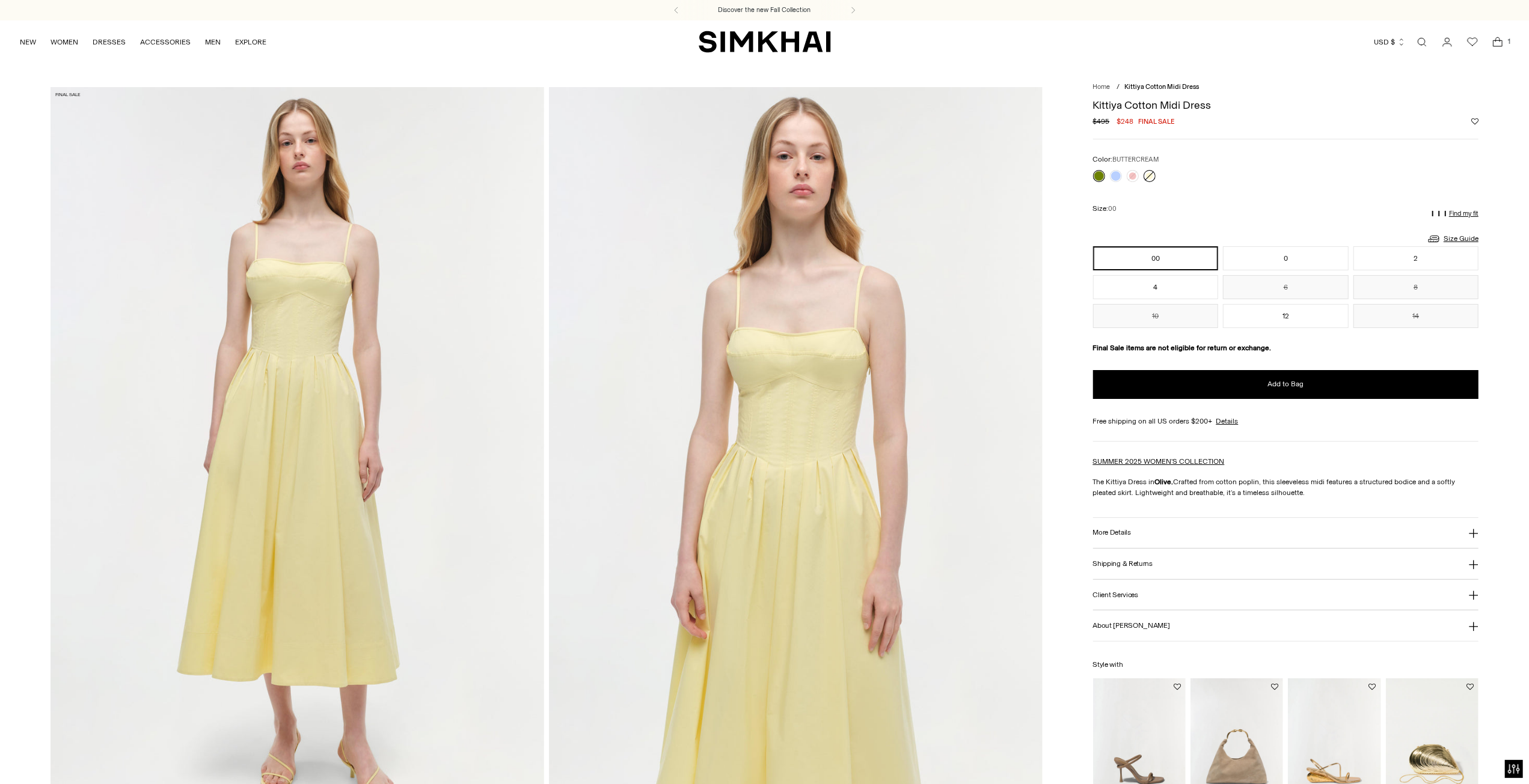
click at [1153, 176] on link at bounding box center [1149, 176] width 12 height 12
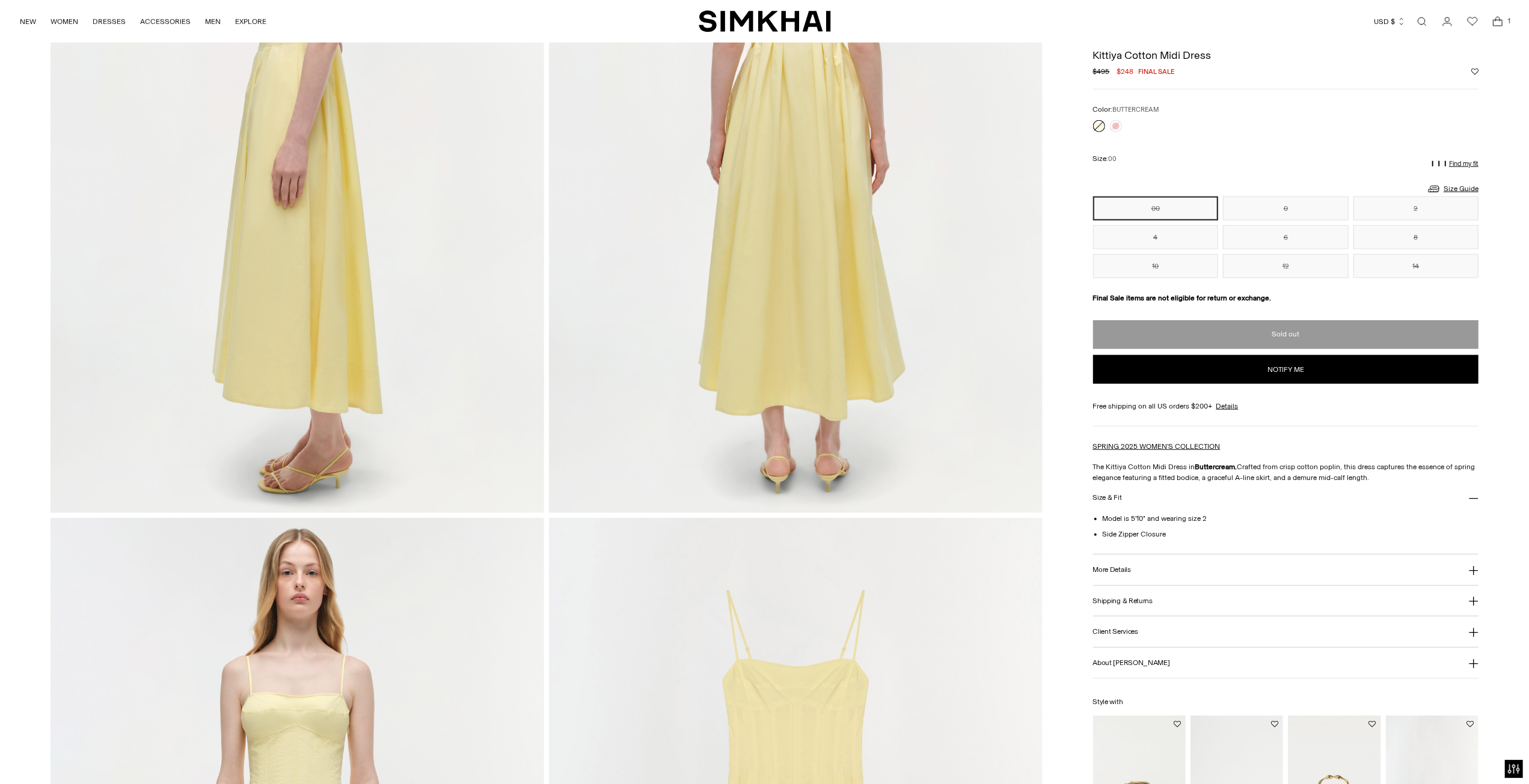
scroll to position [962, 0]
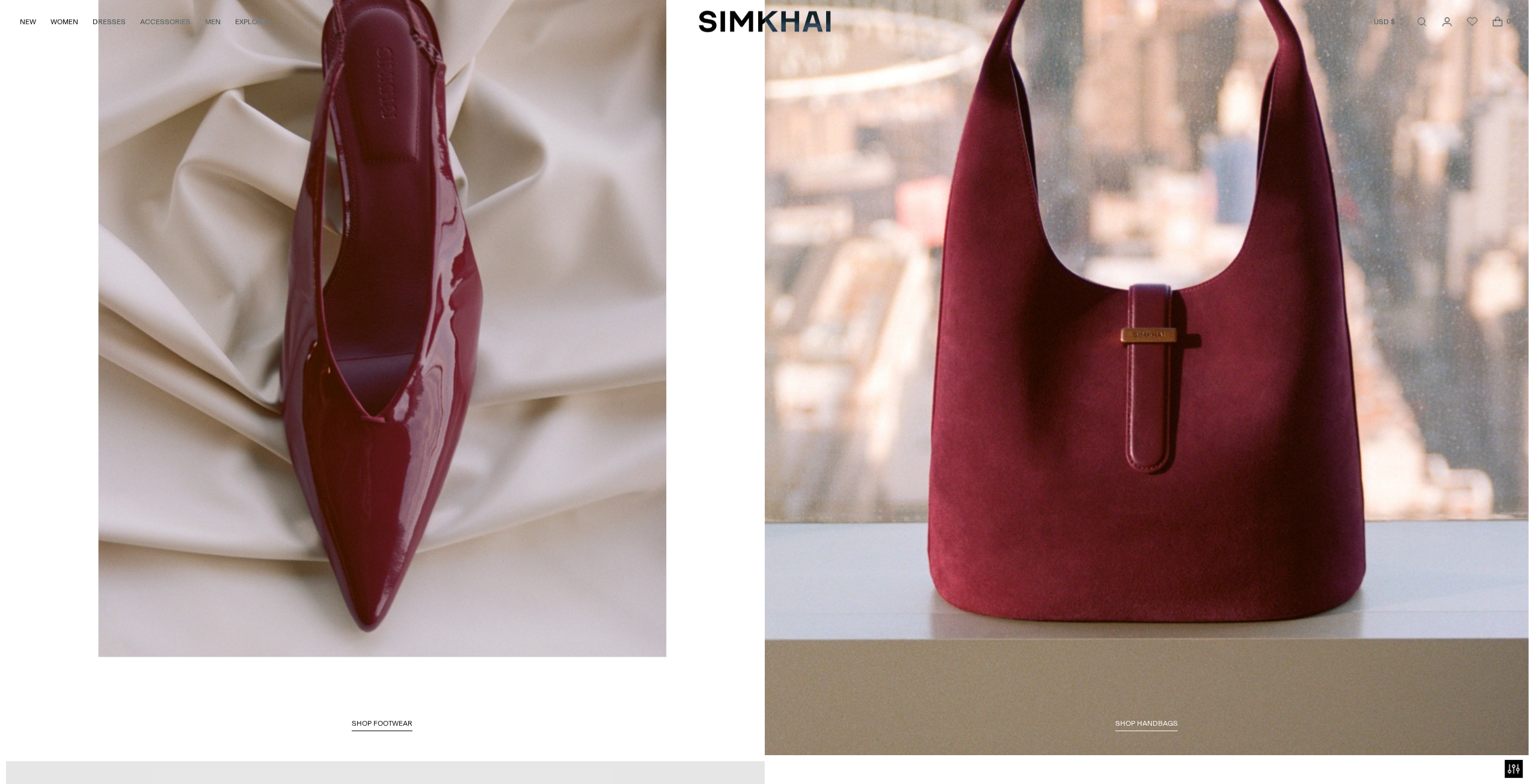
scroll to position [3606, 0]
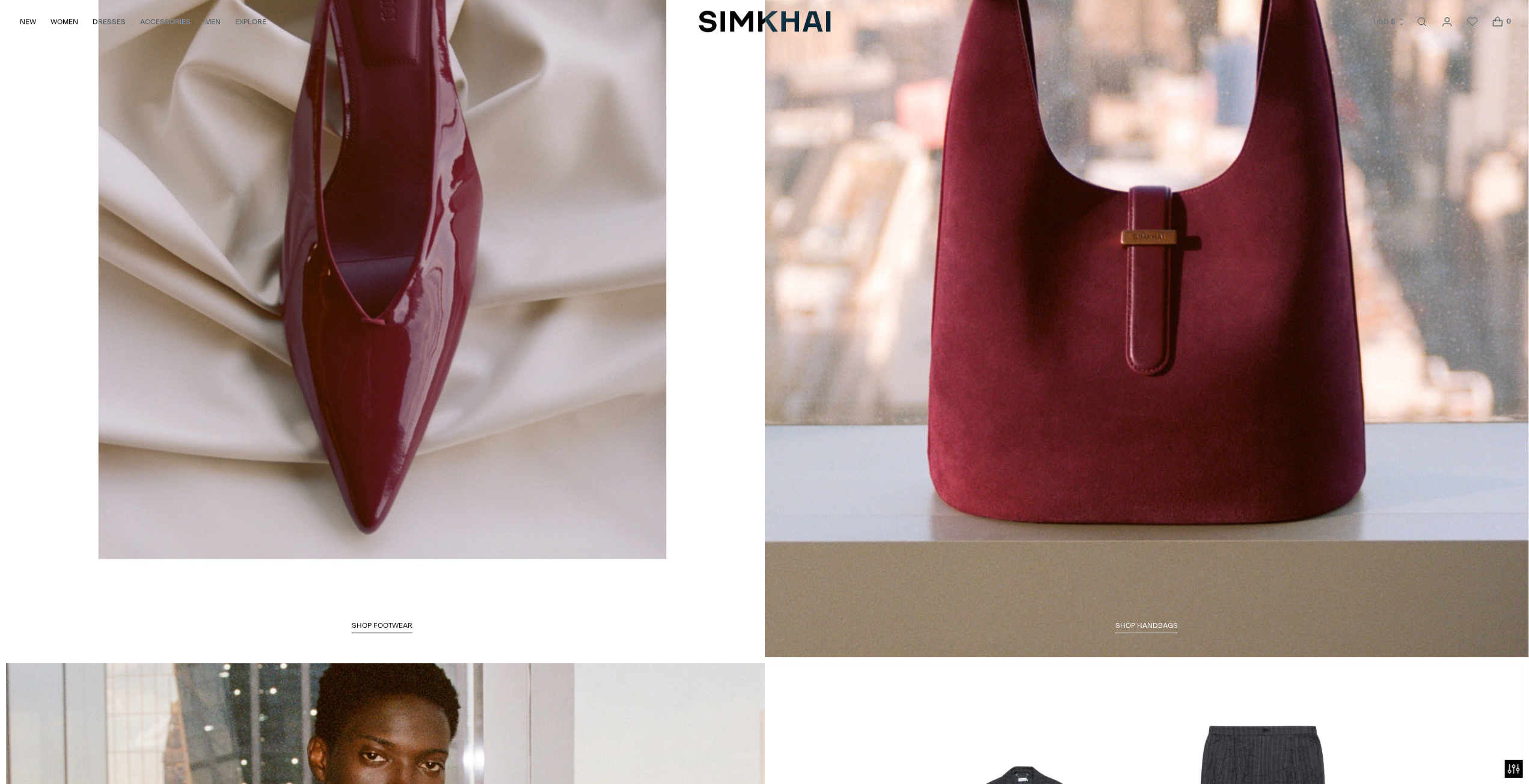
click at [412, 621] on link "SHOP FOOTWEAR" at bounding box center [382, 627] width 61 height 12
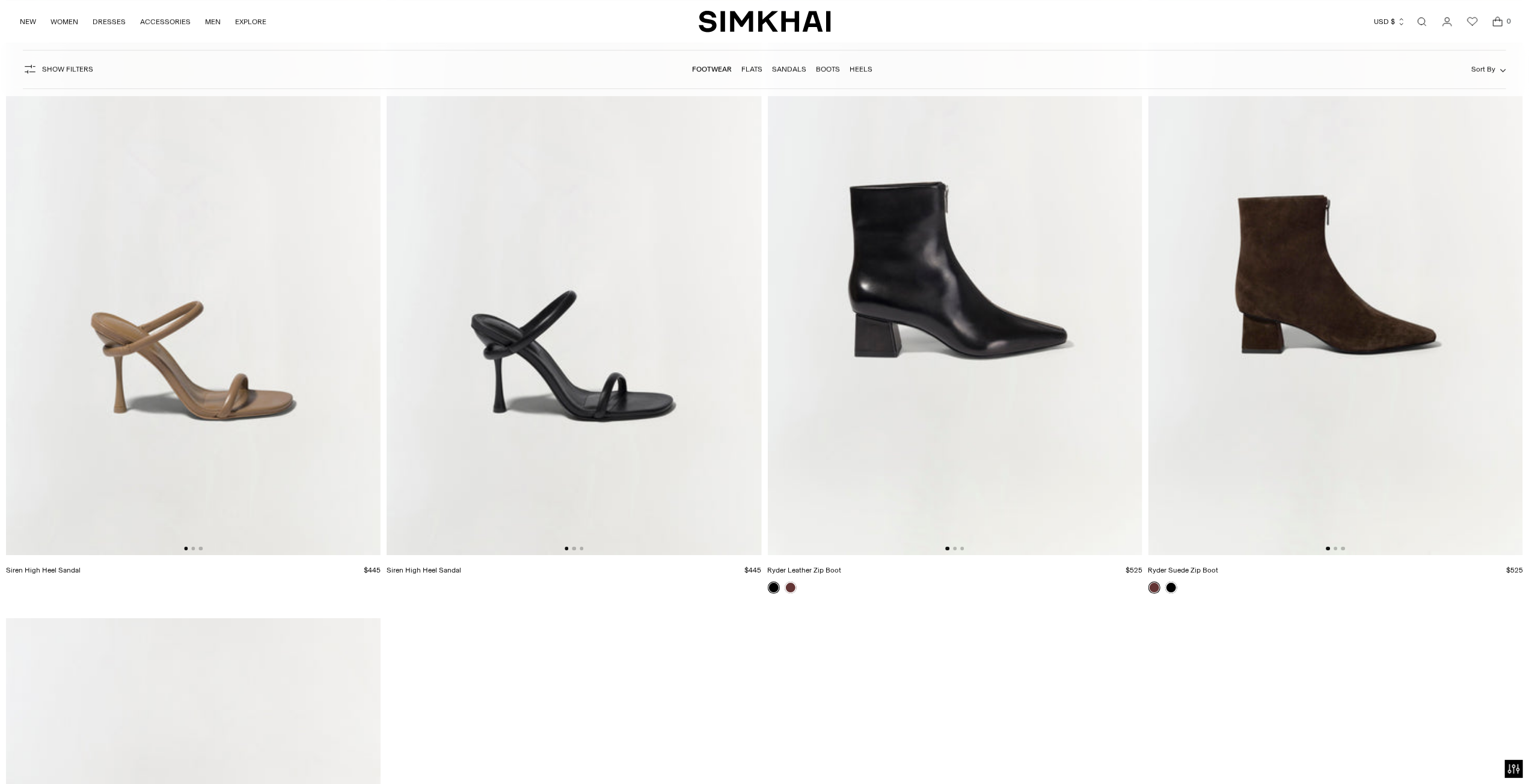
scroll to position [8353, 0]
